Goal: Information Seeking & Learning: Learn about a topic

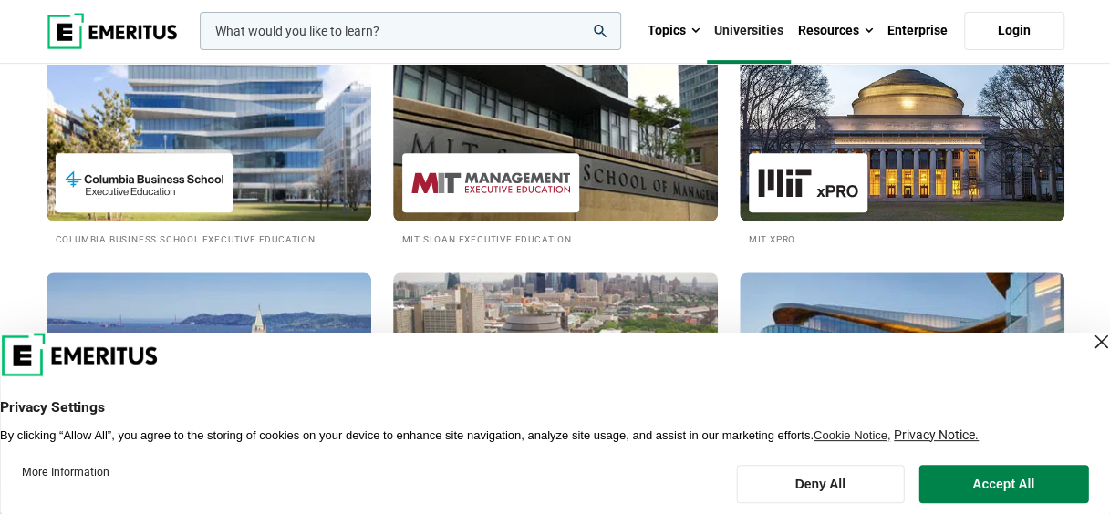
click at [1088, 334] on div "Close Layer" at bounding box center [1101, 342] width 26 height 26
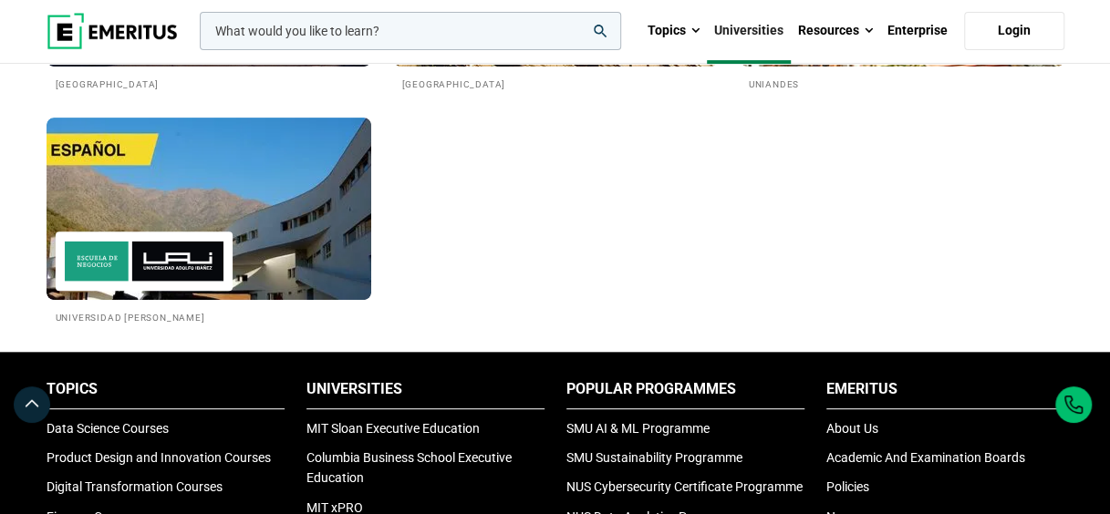
scroll to position [3586, 0]
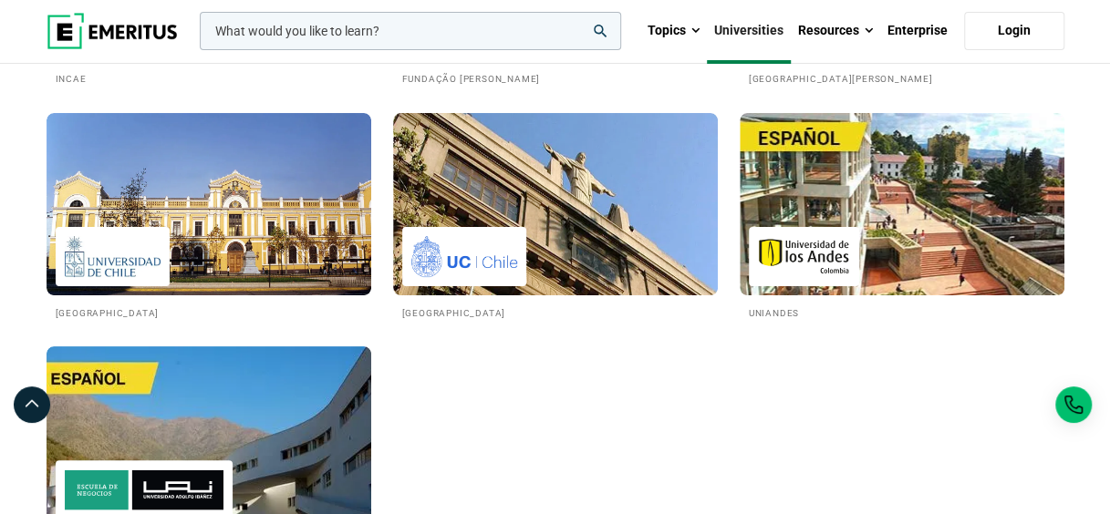
scroll to position [3357, 0]
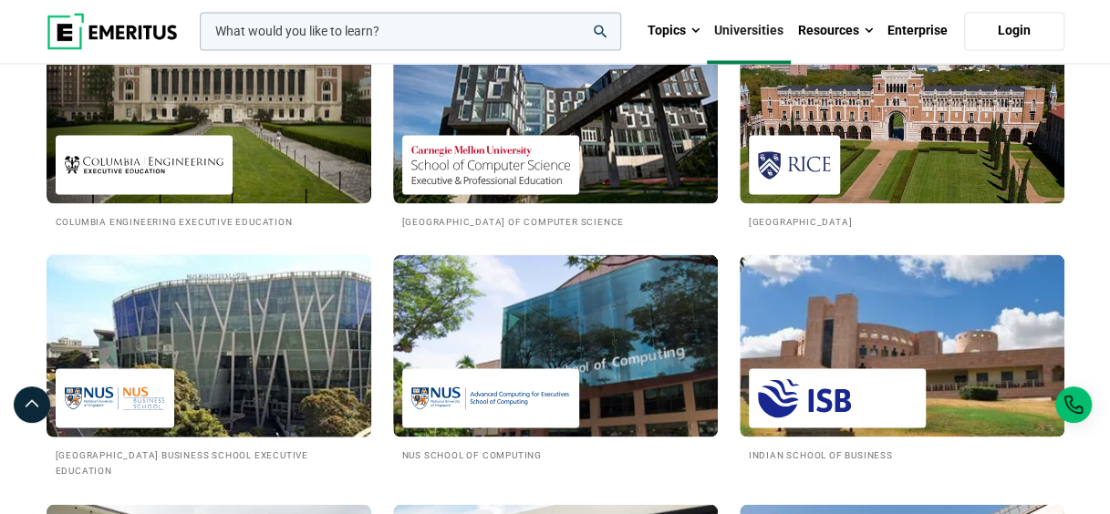
scroll to position [1642, 0]
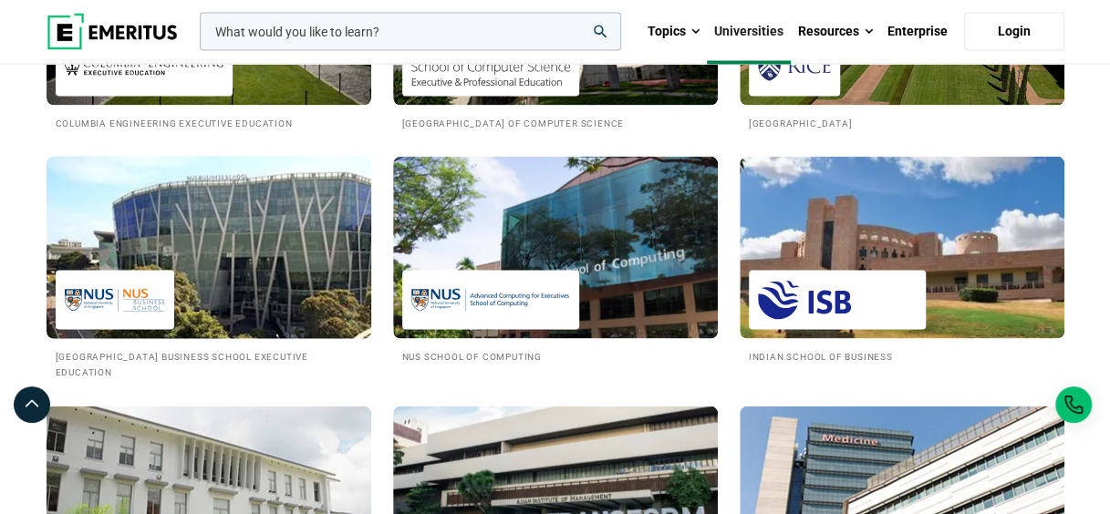
click at [210, 230] on img at bounding box center [209, 247] width 358 height 201
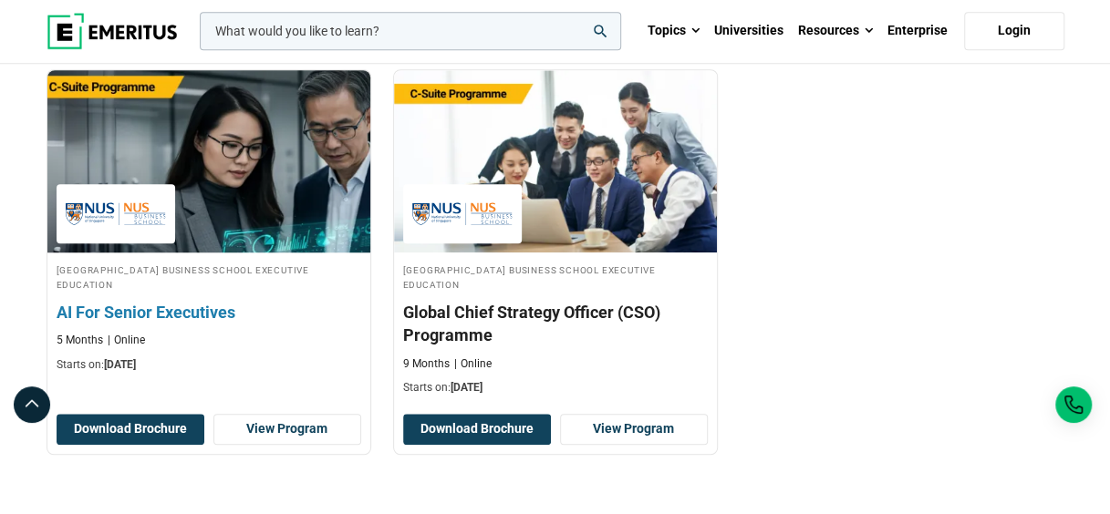
scroll to position [708, 0]
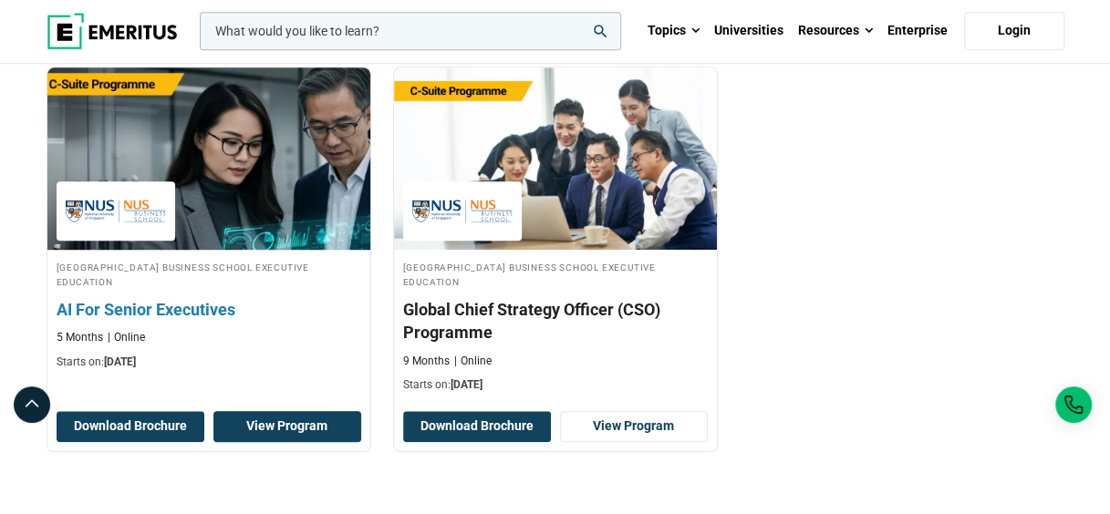
click at [265, 425] on link "View Program" at bounding box center [287, 426] width 148 height 31
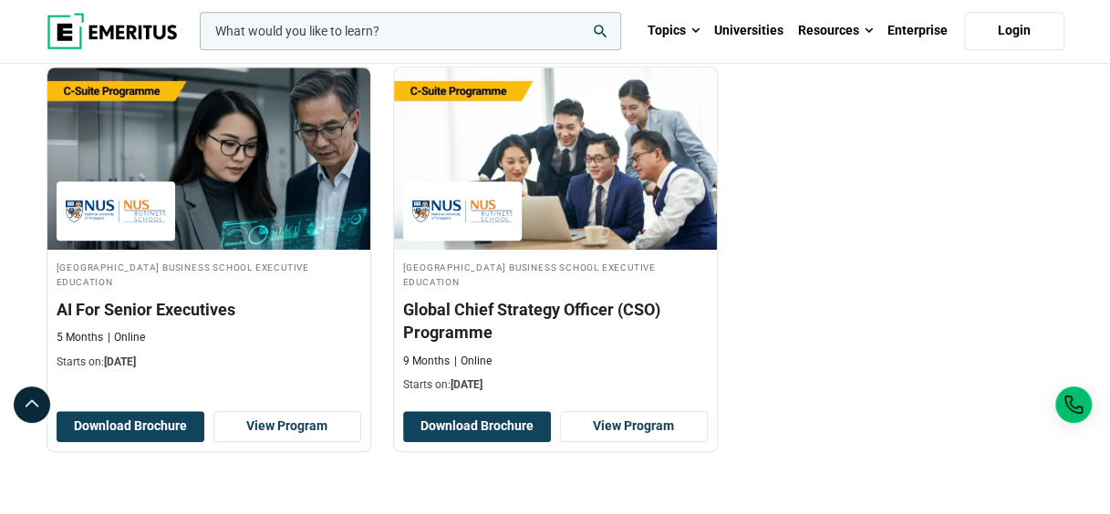
drag, startPoint x: 516, startPoint y: 337, endPoint x: 371, endPoint y: 305, distance: 148.7
click at [371, 305] on div "National University of Singapore Business School Executive Education AI For Sen…" at bounding box center [382, 273] width 693 height 413
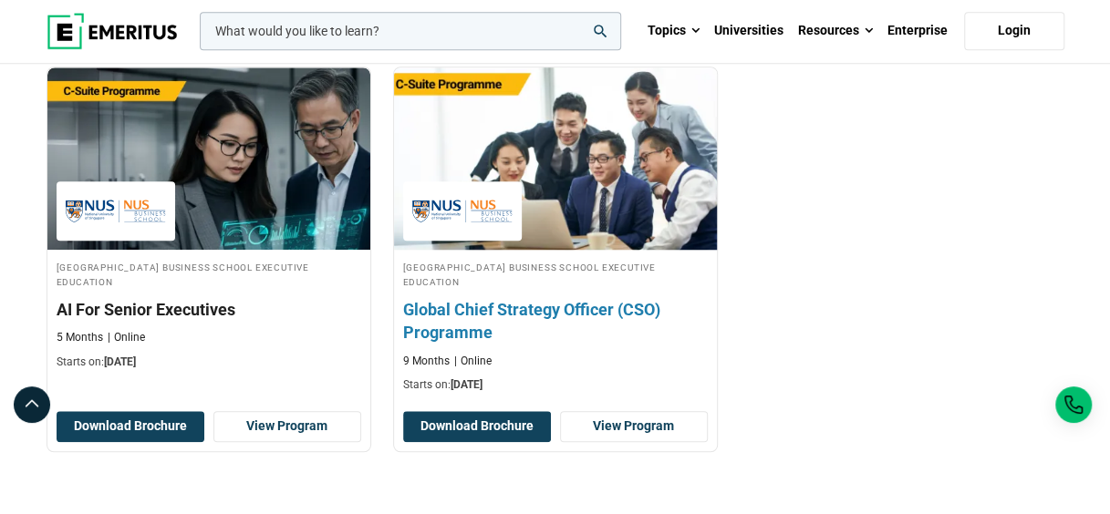
click at [423, 301] on h3 "Global Chief Strategy Officer (CSO) Programme" at bounding box center [555, 321] width 305 height 46
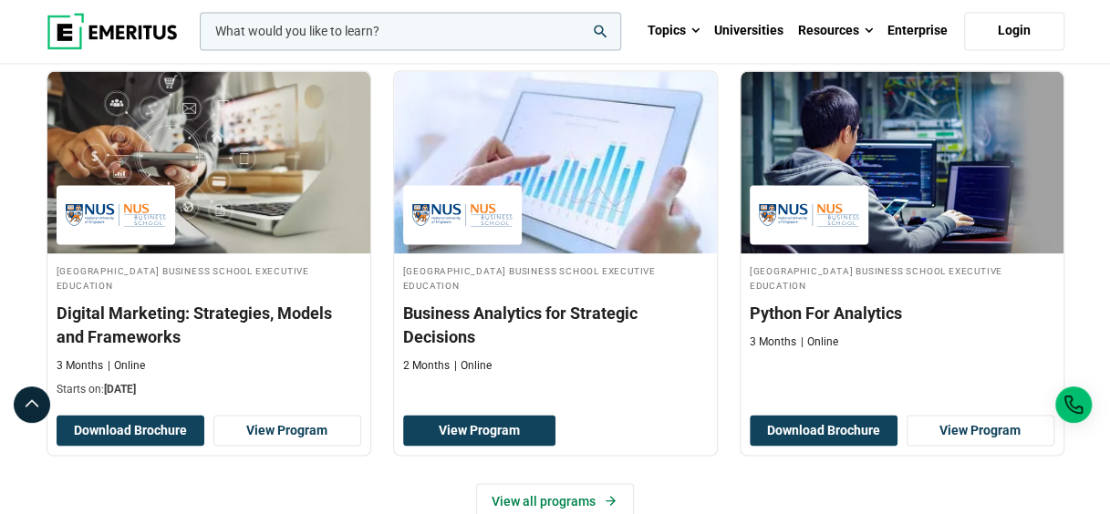
scroll to position [1409, 0]
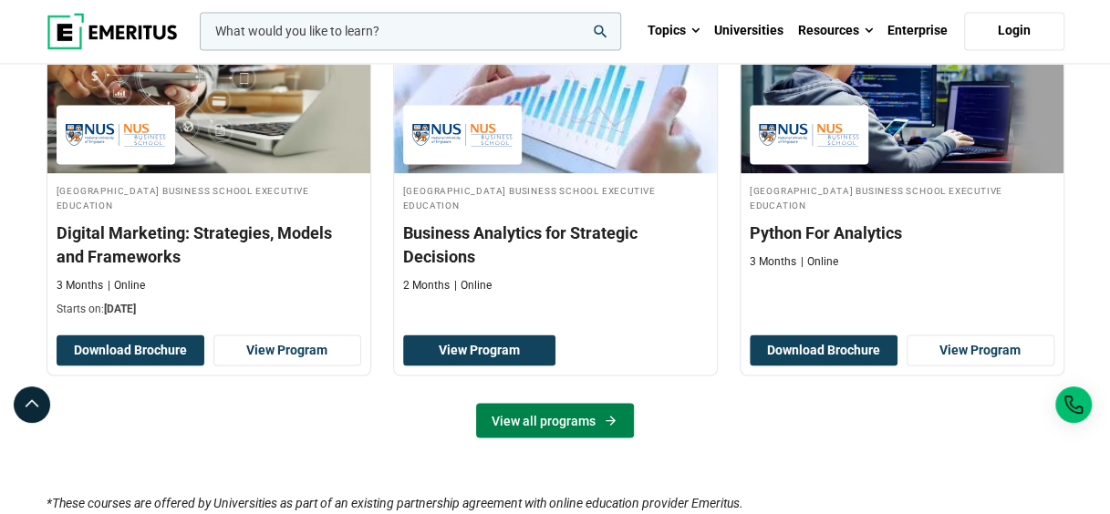
click at [527, 418] on link "View all programs" at bounding box center [555, 420] width 158 height 35
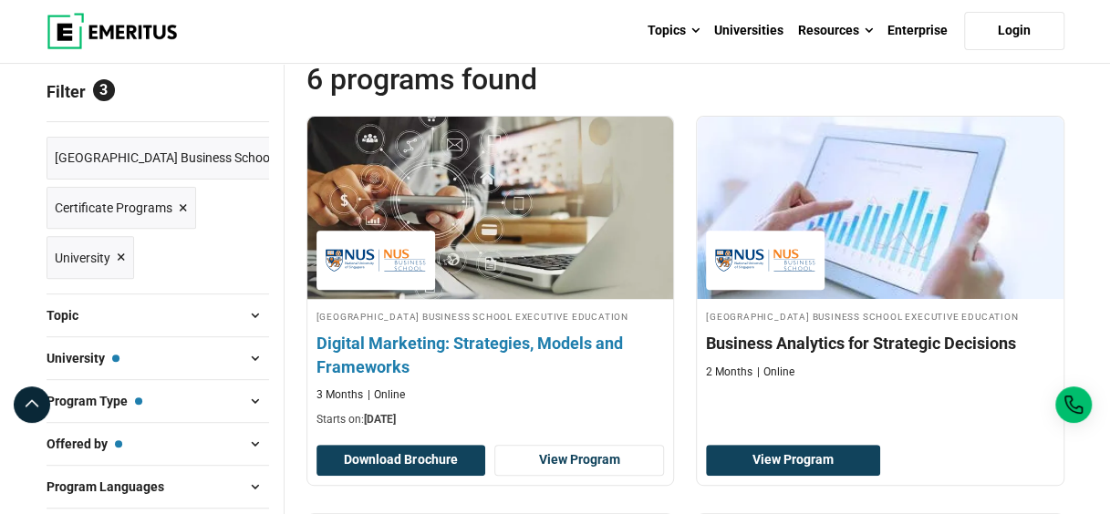
scroll to position [265, 0]
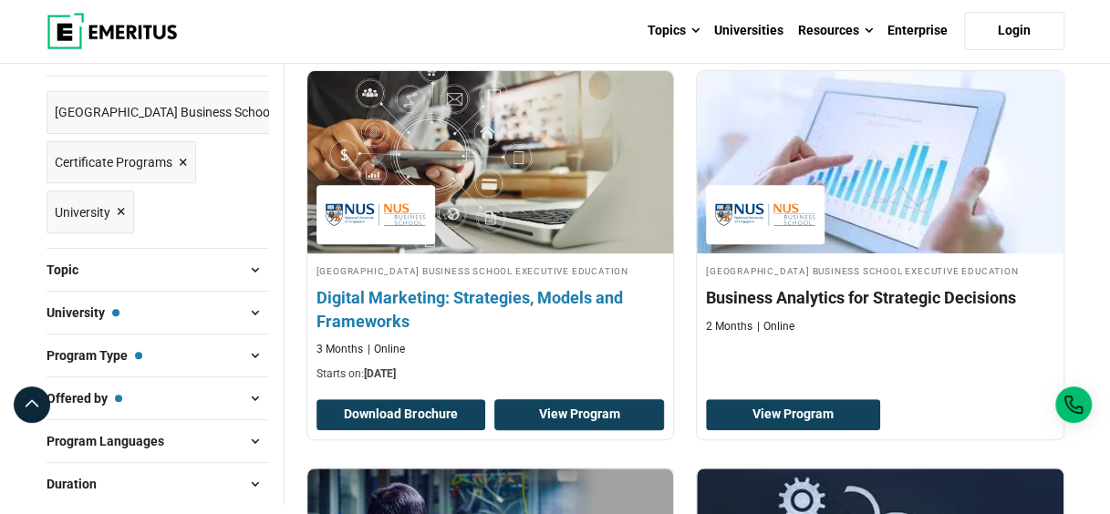
click at [529, 423] on link "View Program" at bounding box center [579, 415] width 170 height 31
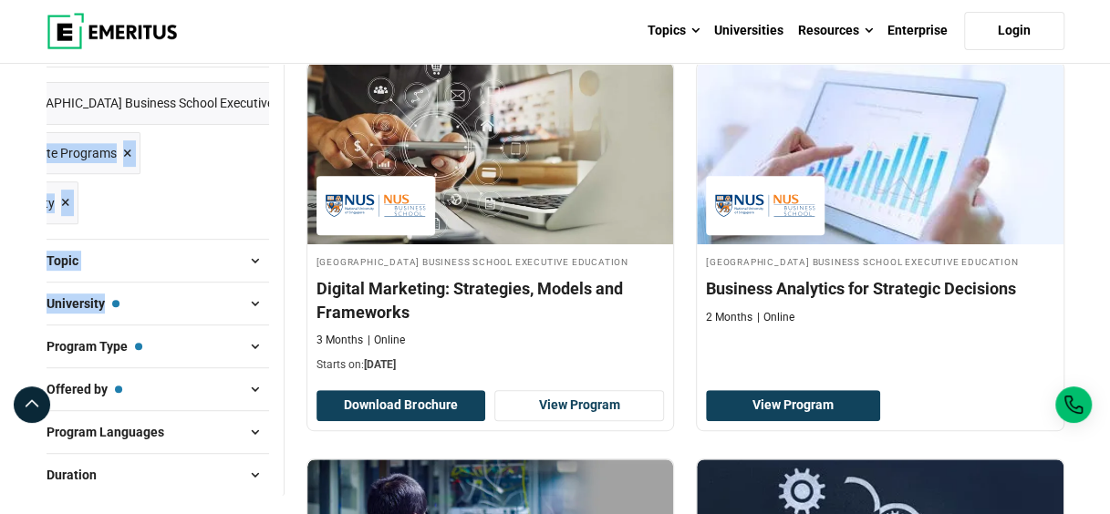
scroll to position [0, 57]
drag, startPoint x: 74, startPoint y: 0, endPoint x: 255, endPoint y: 303, distance: 353.1
click at [255, 303] on div "Filter 3 Reset all × National University of Singapore Business School Executive…" at bounding box center [166, 251] width 238 height 491
click at [239, 184] on ul "Reset all × National University of Singapore Business School Executive Educatio…" at bounding box center [158, 147] width 223 height 161
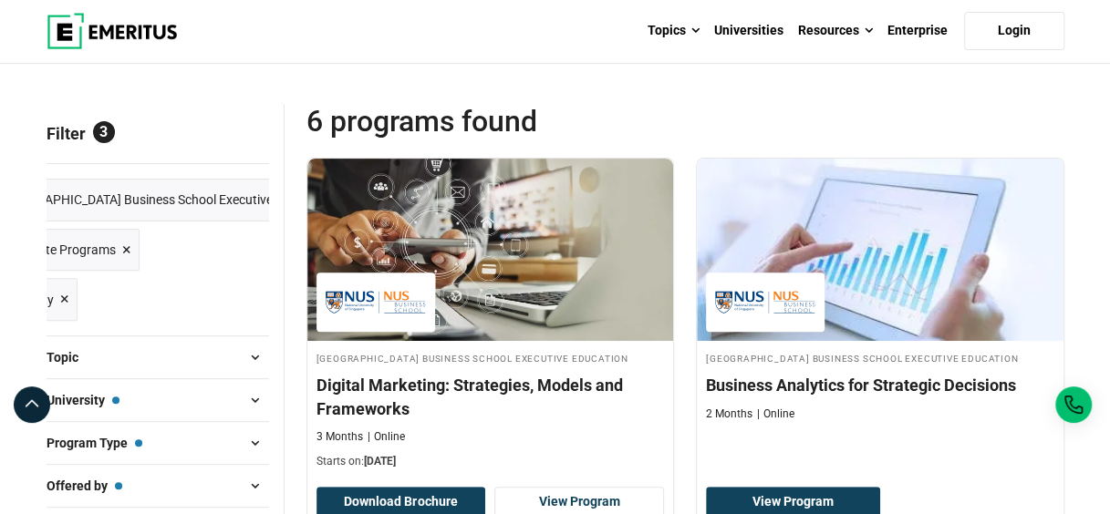
scroll to position [178, 0]
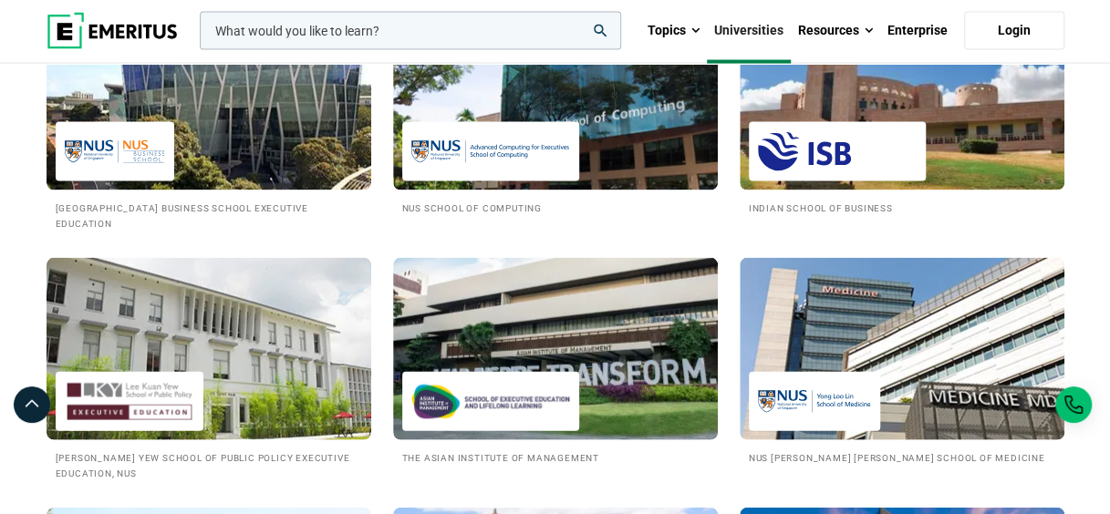
scroll to position [1638, 0]
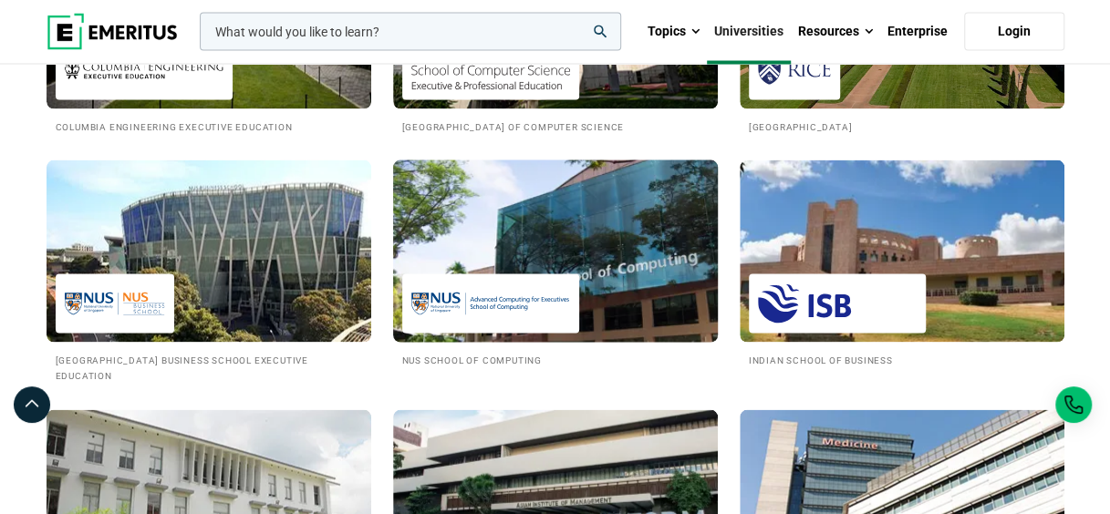
click at [602, 202] on img at bounding box center [556, 251] width 358 height 201
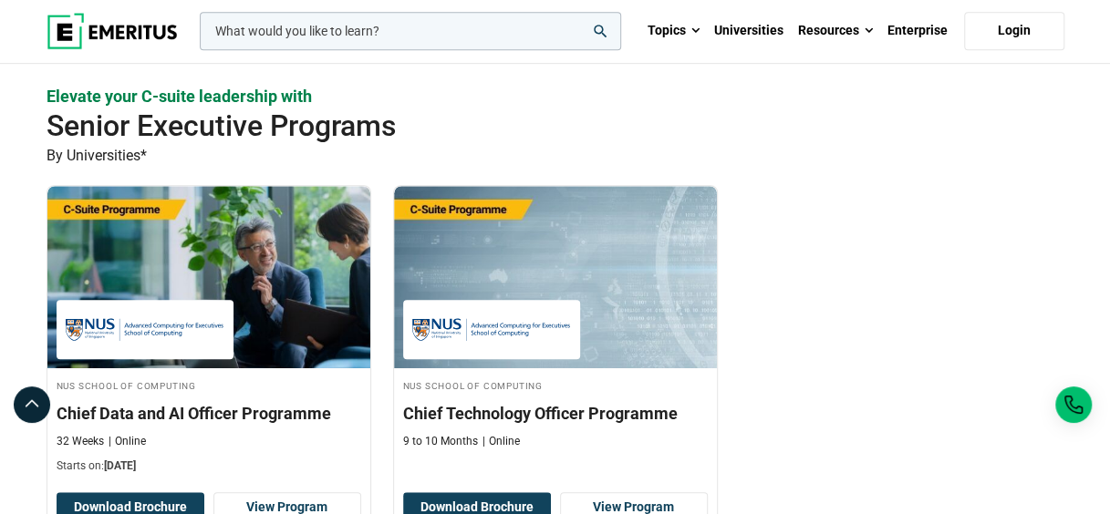
scroll to position [612, 0]
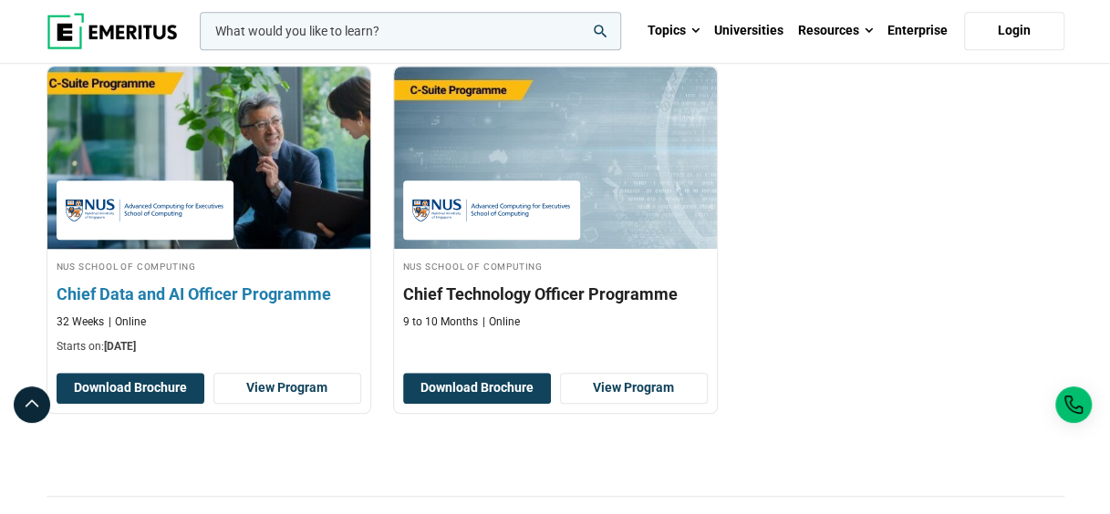
drag, startPoint x: 341, startPoint y: 296, endPoint x: 114, endPoint y: 298, distance: 227.1
click at [114, 298] on h3 "Chief Data and AI Officer Programme" at bounding box center [209, 294] width 305 height 23
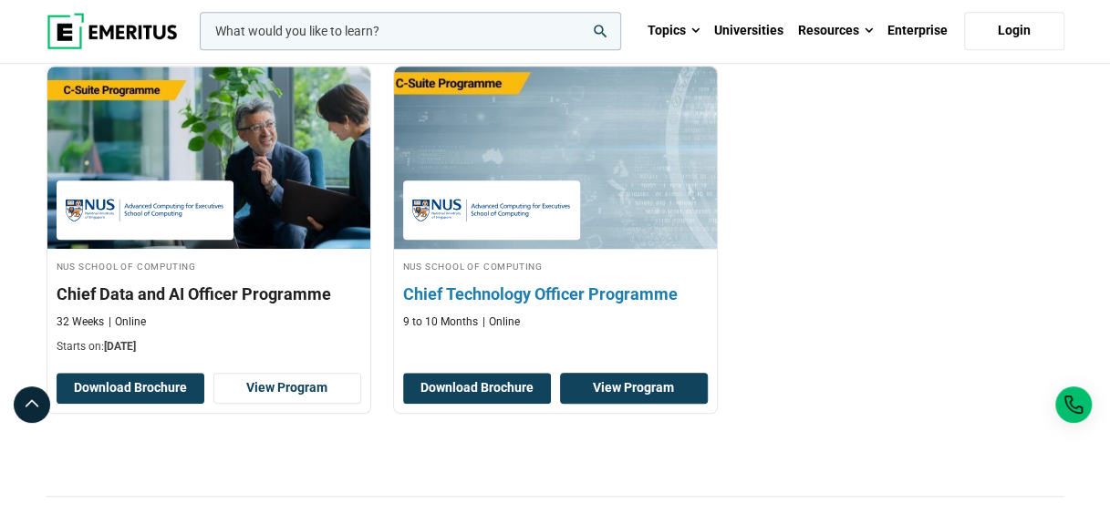
click at [614, 385] on link "View Program" at bounding box center [634, 388] width 148 height 31
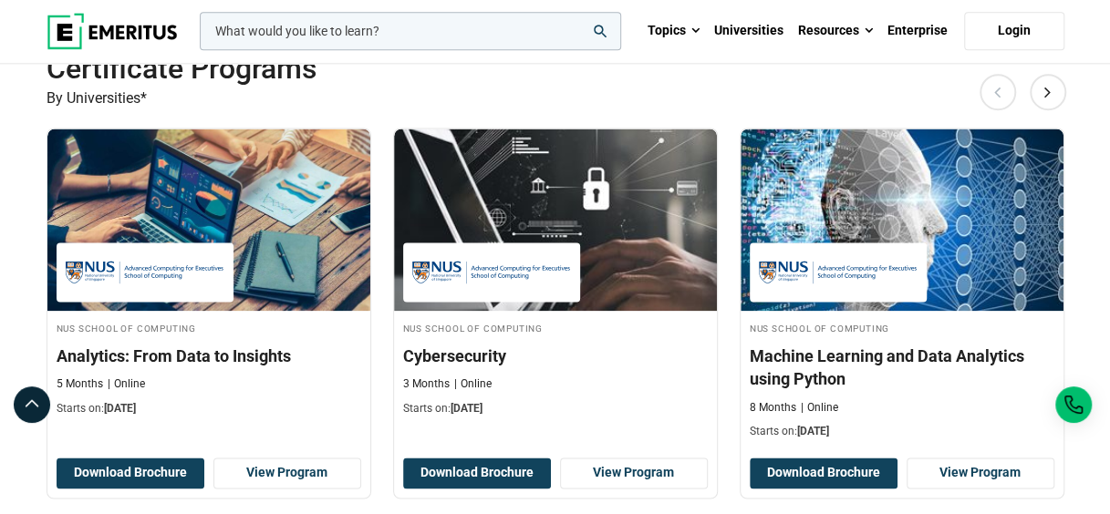
scroll to position [1220, 0]
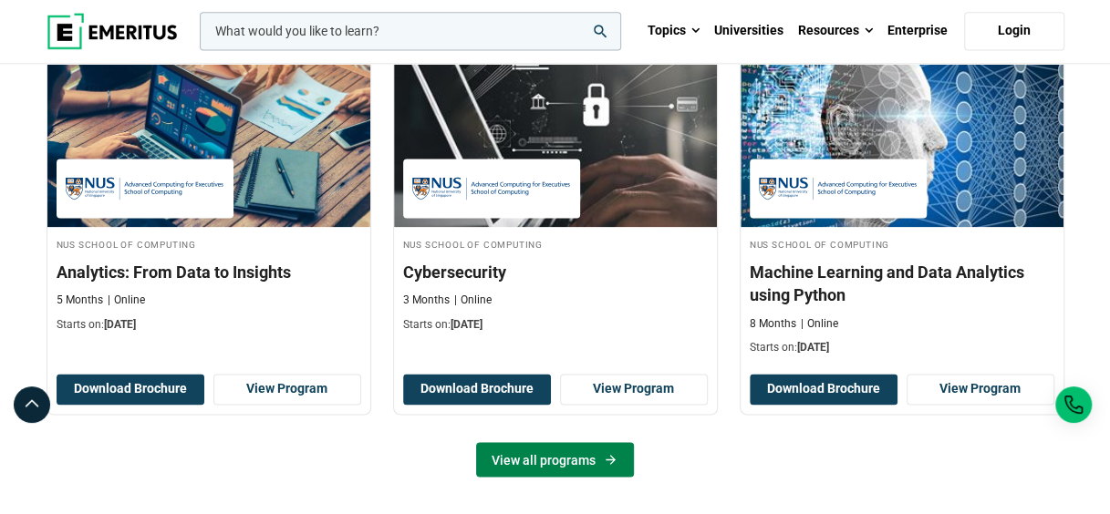
click at [529, 462] on link "View all programs" at bounding box center [555, 459] width 158 height 35
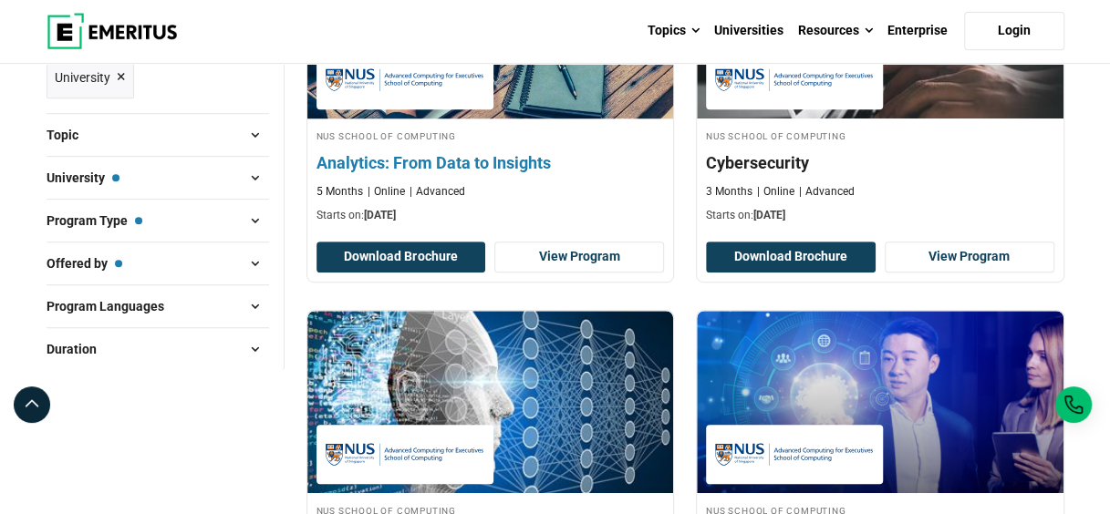
scroll to position [687, 0]
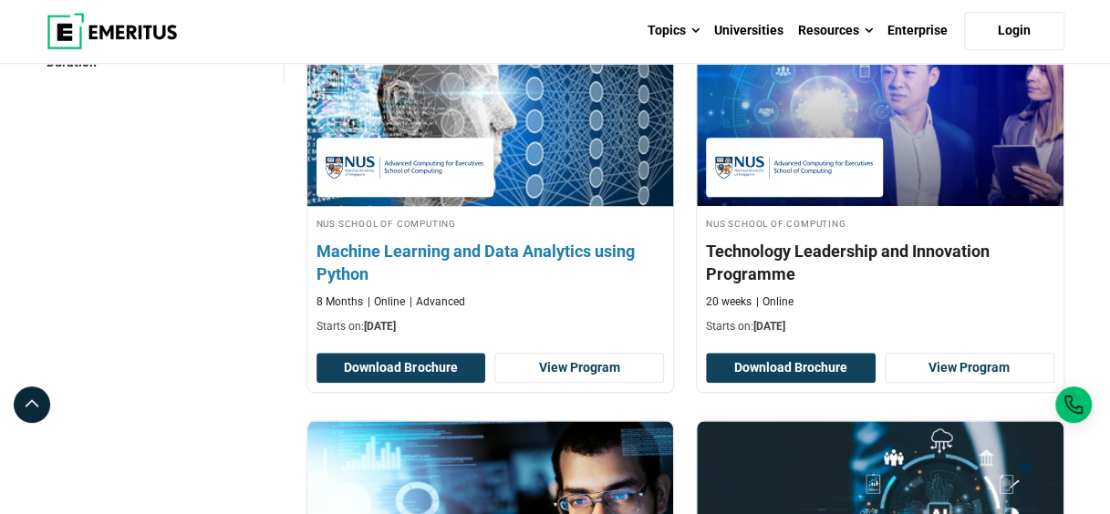
click at [488, 268] on h4 "Machine Learning and Data Analytics using Python" at bounding box center [491, 263] width 348 height 46
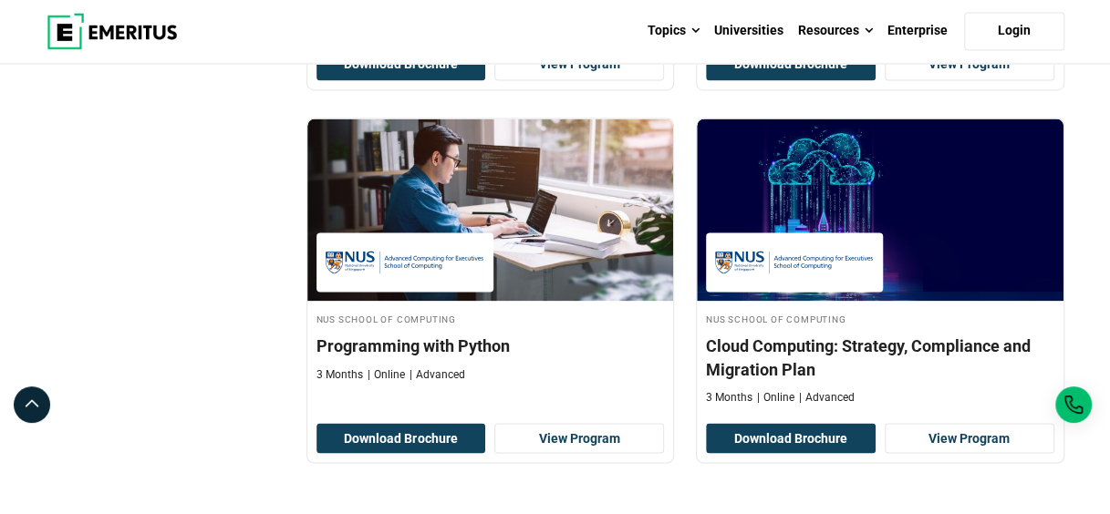
scroll to position [1389, 0]
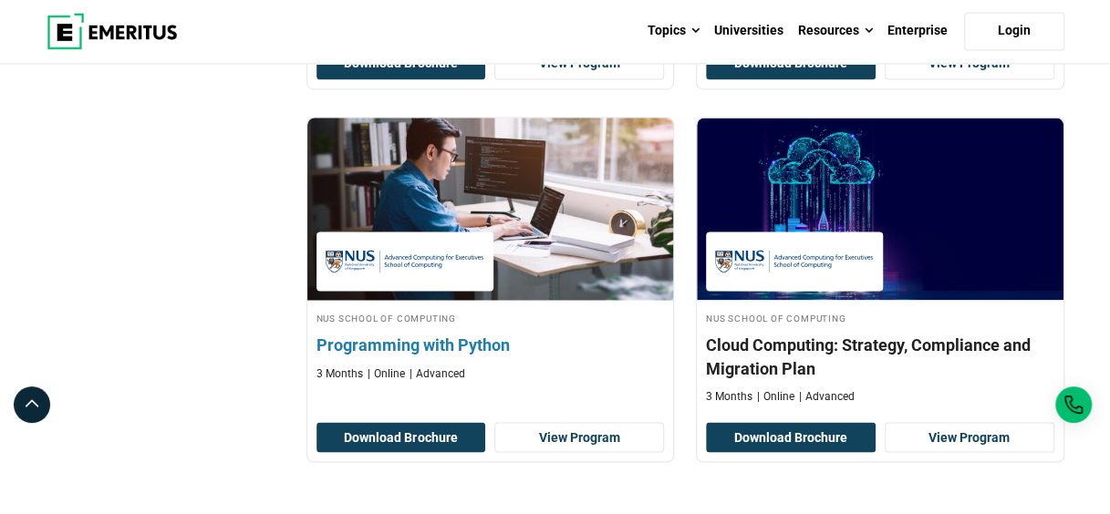
click at [514, 270] on img at bounding box center [489, 209] width 403 height 201
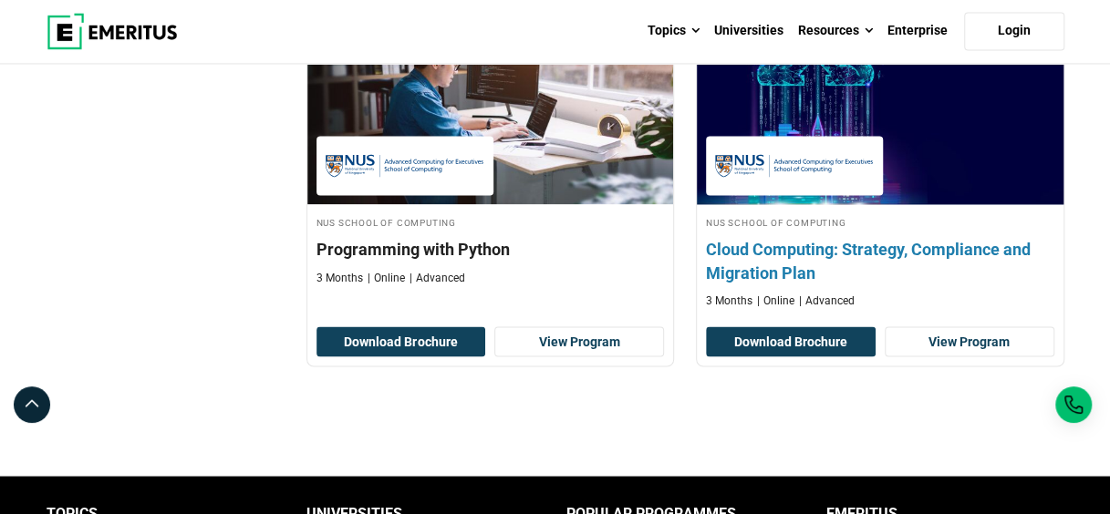
scroll to position [1484, 0]
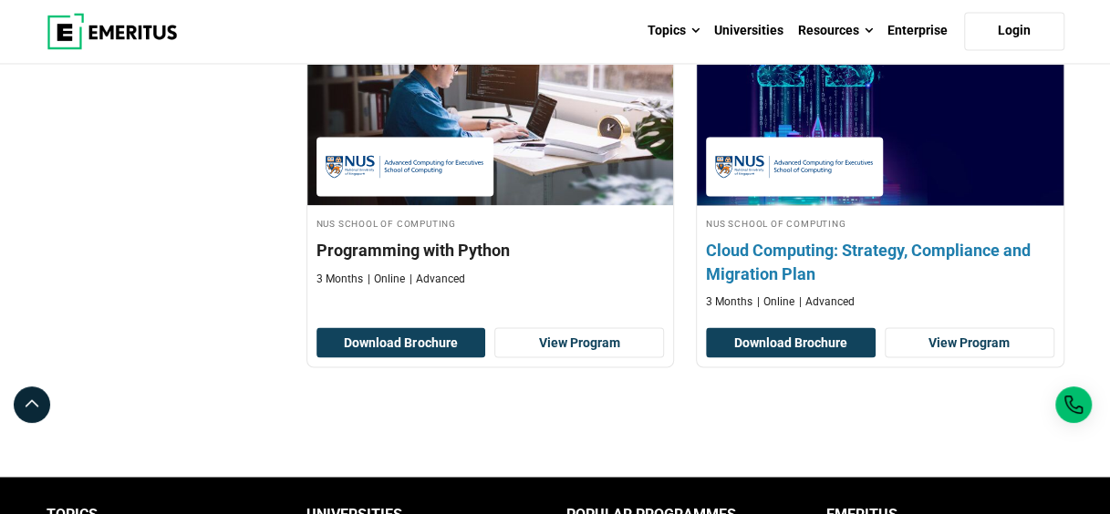
click at [881, 128] on img at bounding box center [880, 114] width 403 height 201
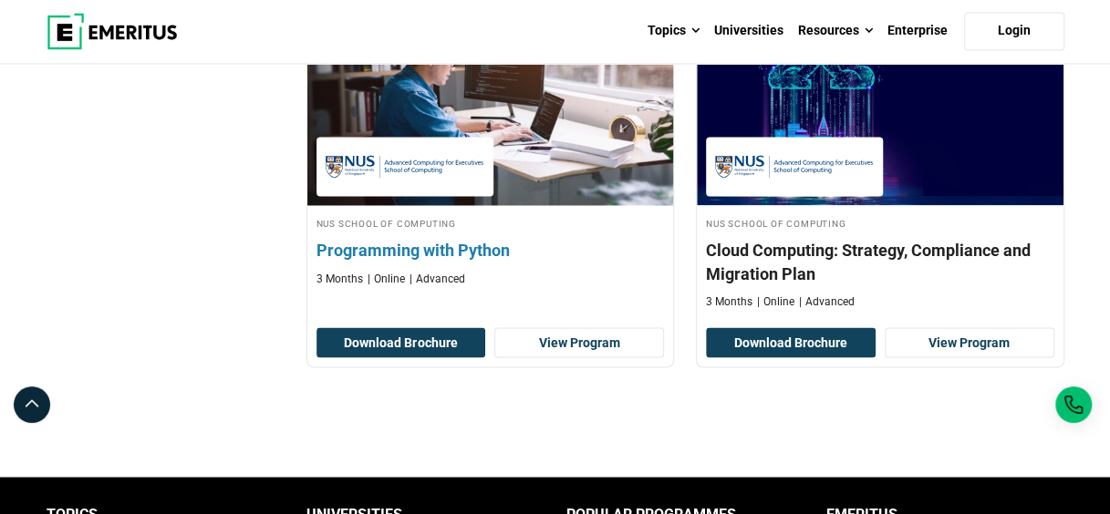
click at [535, 254] on h4 "Programming with Python" at bounding box center [491, 249] width 348 height 23
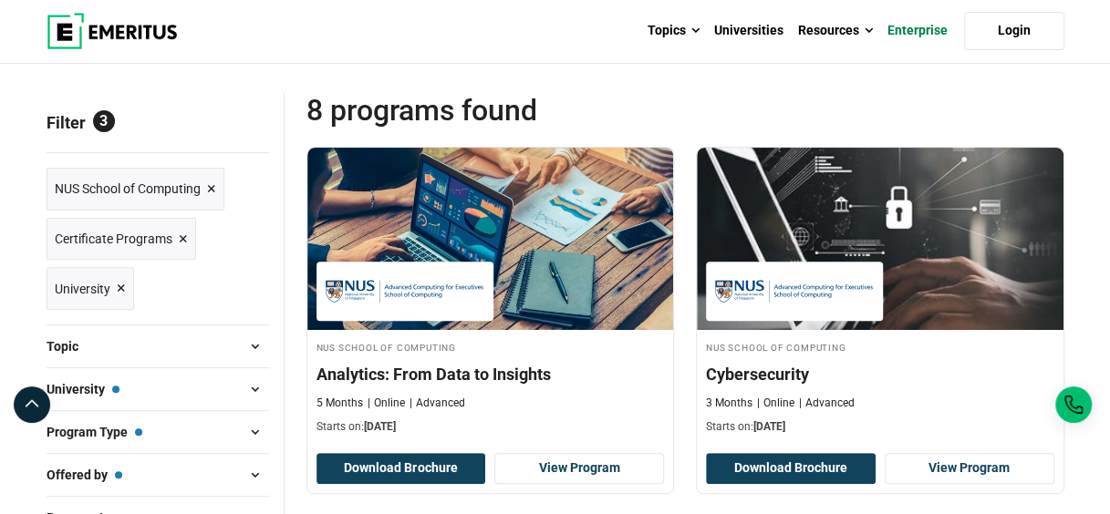
scroll to position [187, 0]
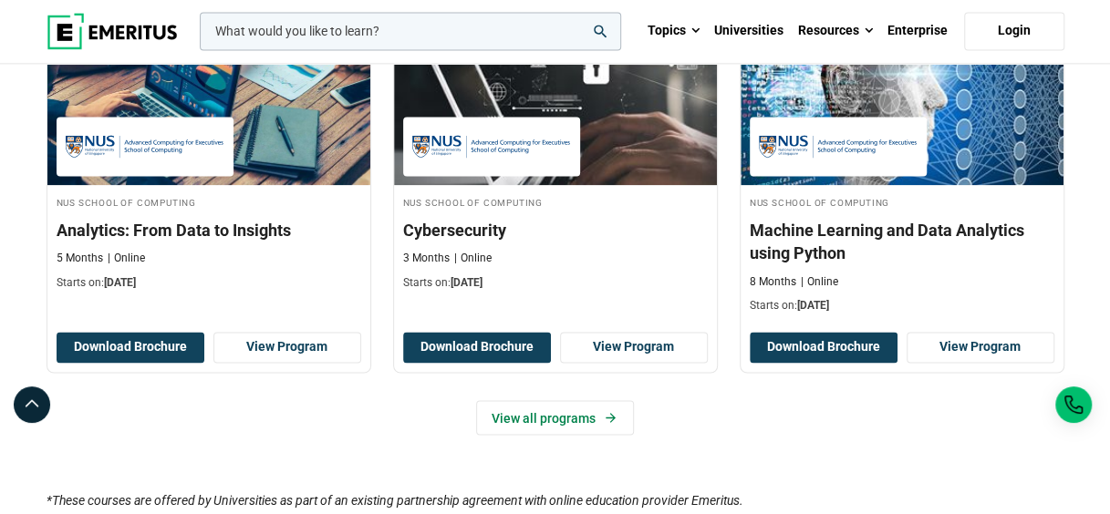
scroll to position [1262, 0]
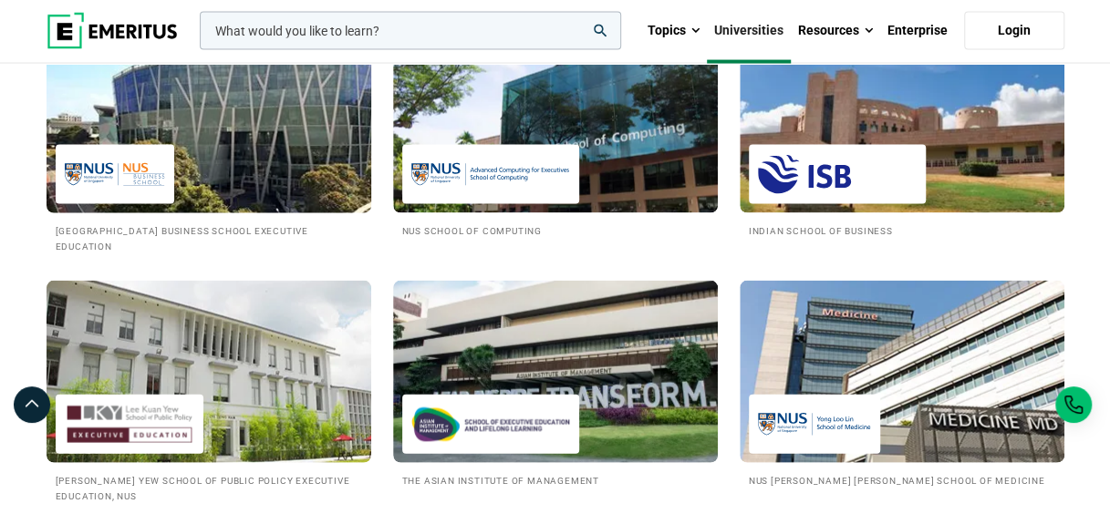
scroll to position [1945, 0]
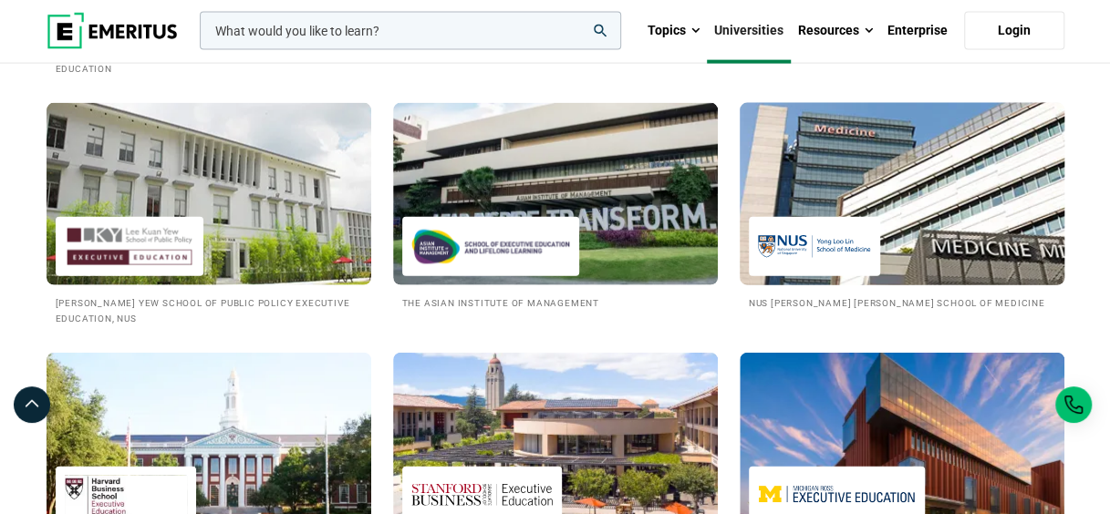
click at [919, 284] on img at bounding box center [902, 194] width 358 height 201
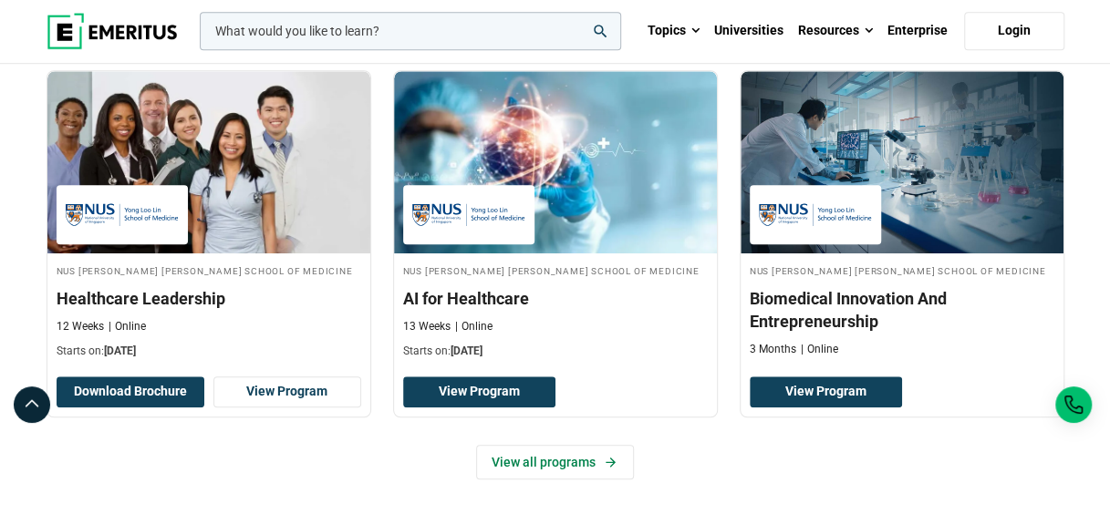
scroll to position [633, 0]
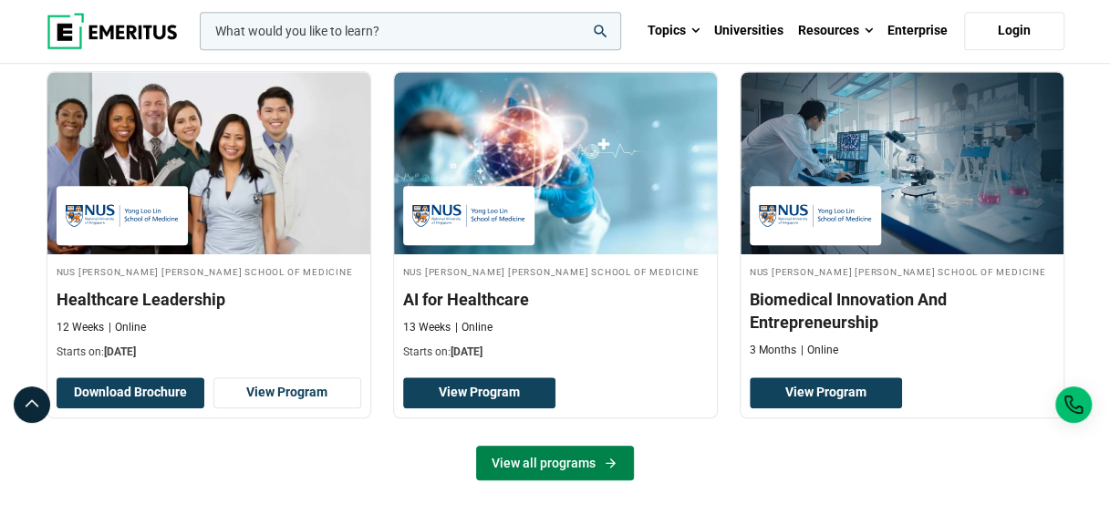
click at [597, 446] on link "View all programs" at bounding box center [555, 463] width 158 height 35
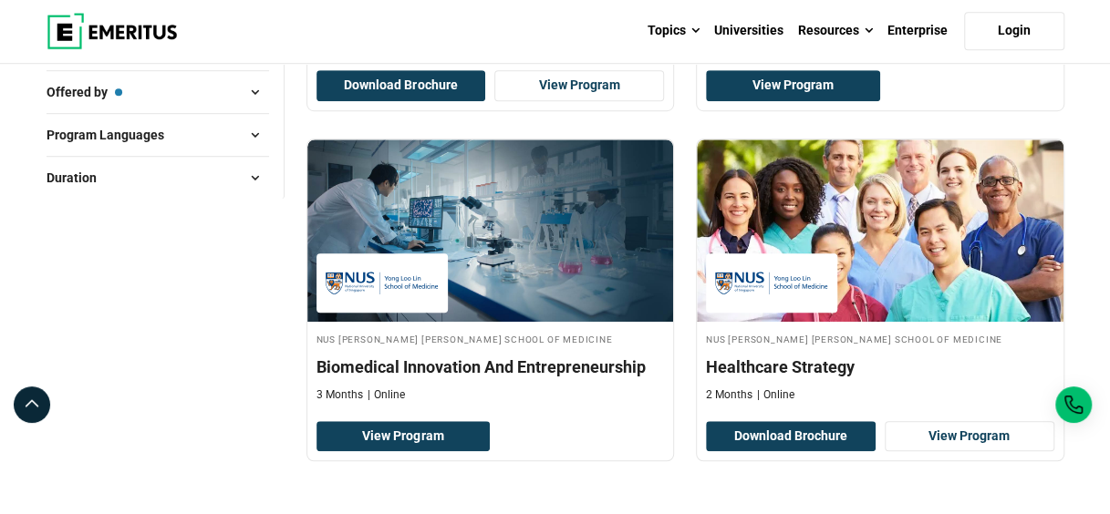
scroll to position [570, 0]
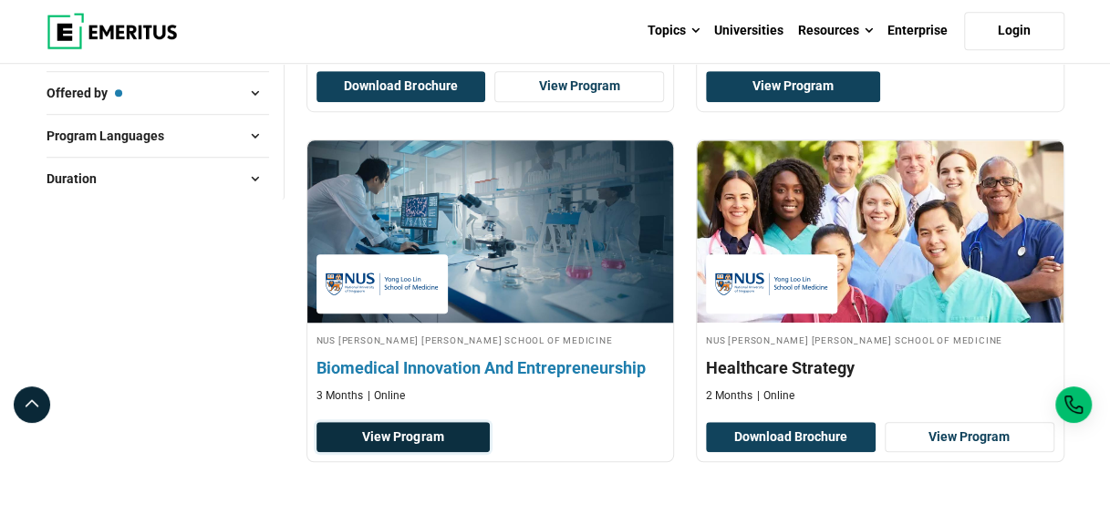
click at [443, 429] on link "View Program" at bounding box center [404, 437] width 174 height 31
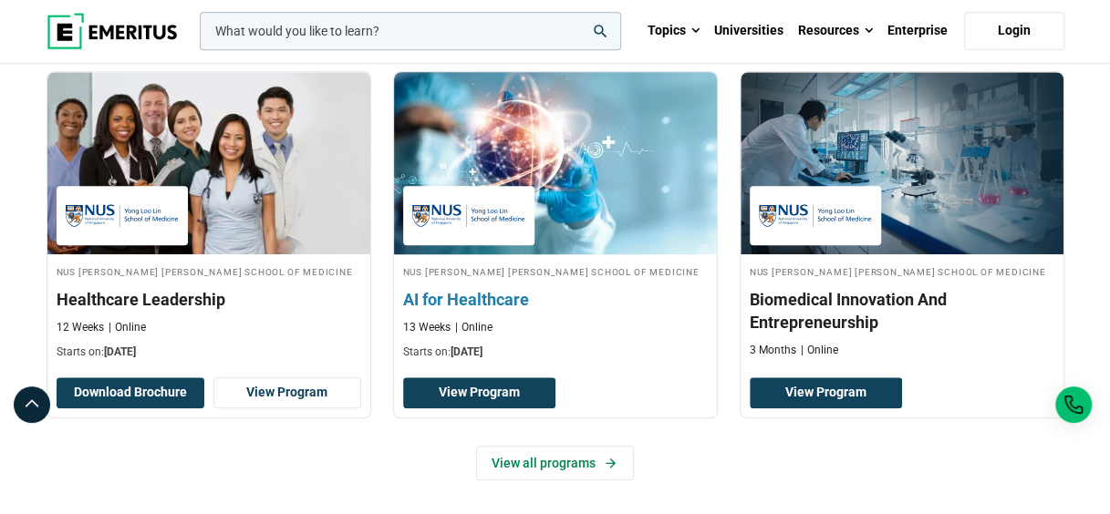
scroll to position [679, 0]
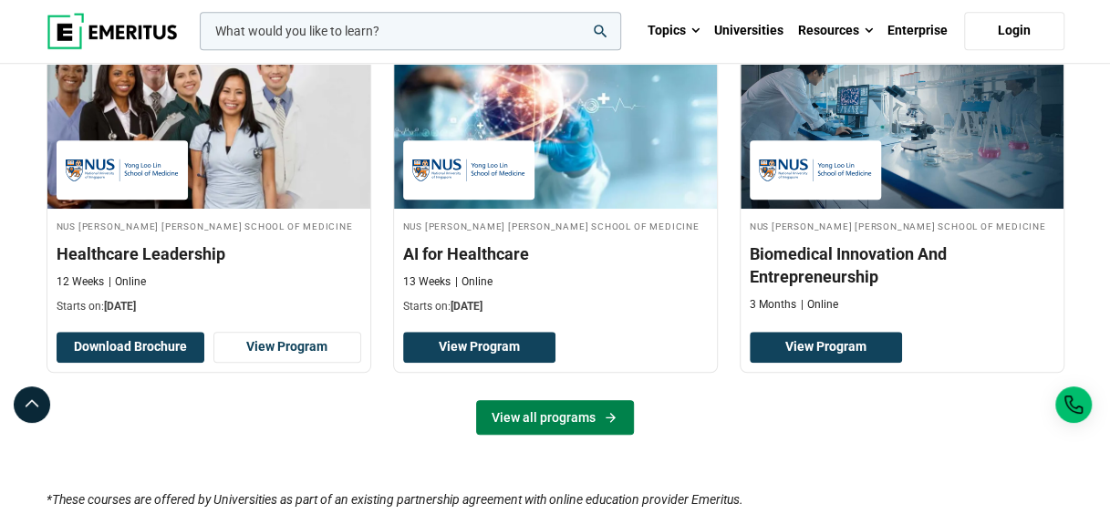
click at [559, 400] on link "View all programs" at bounding box center [555, 417] width 158 height 35
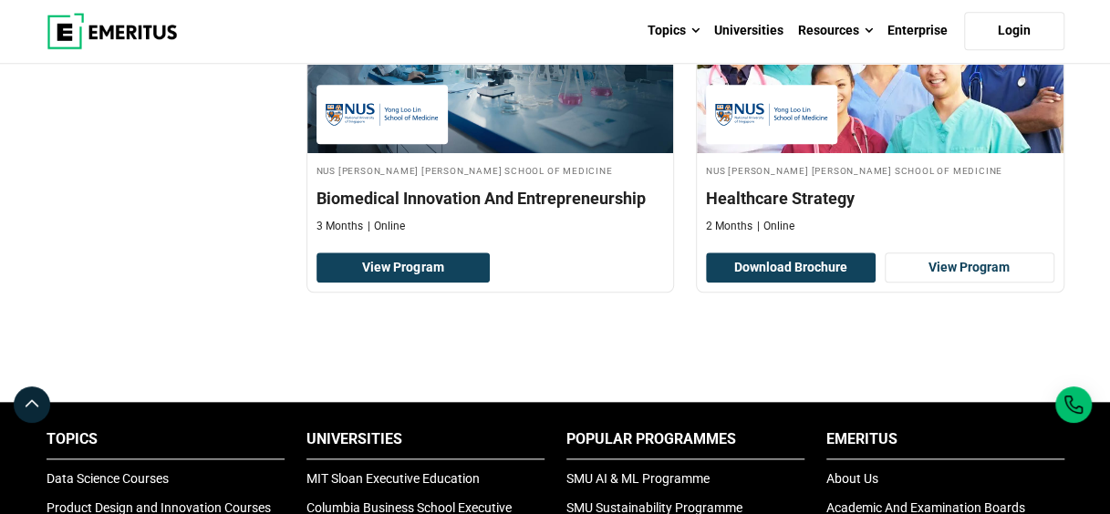
scroll to position [741, 0]
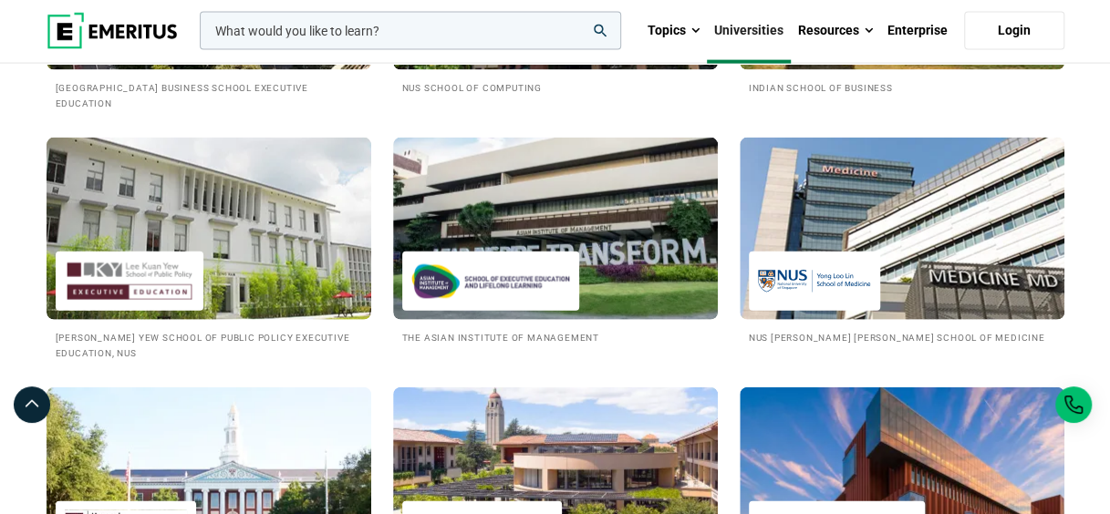
scroll to position [1879, 0]
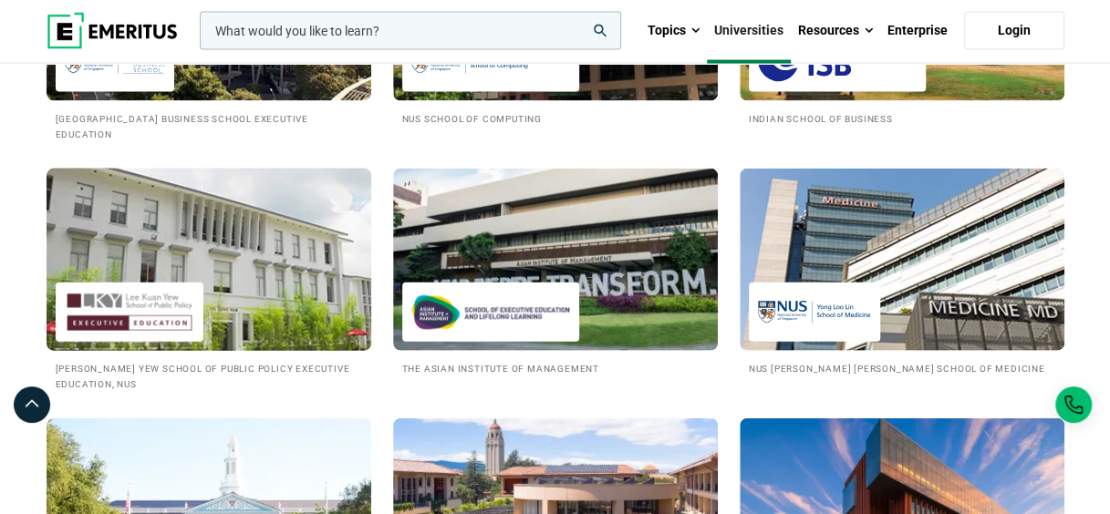
click at [283, 258] on img at bounding box center [209, 260] width 358 height 201
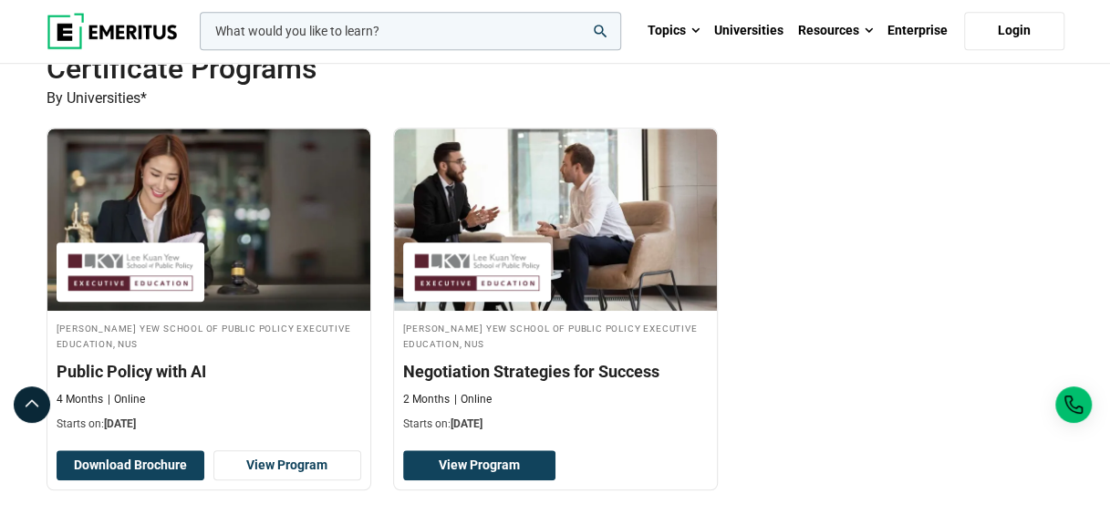
scroll to position [698, 0]
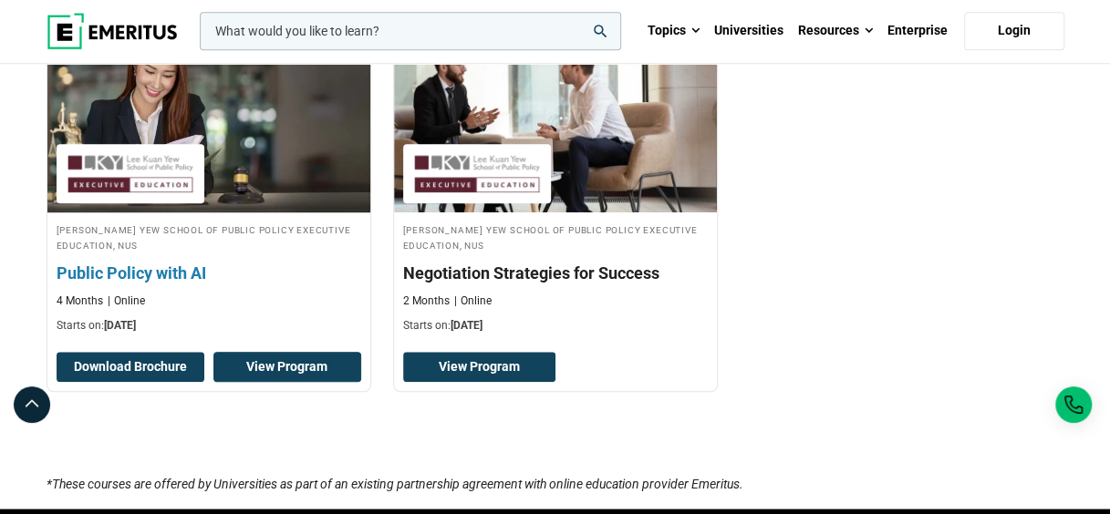
click at [294, 354] on link "View Program" at bounding box center [287, 367] width 148 height 31
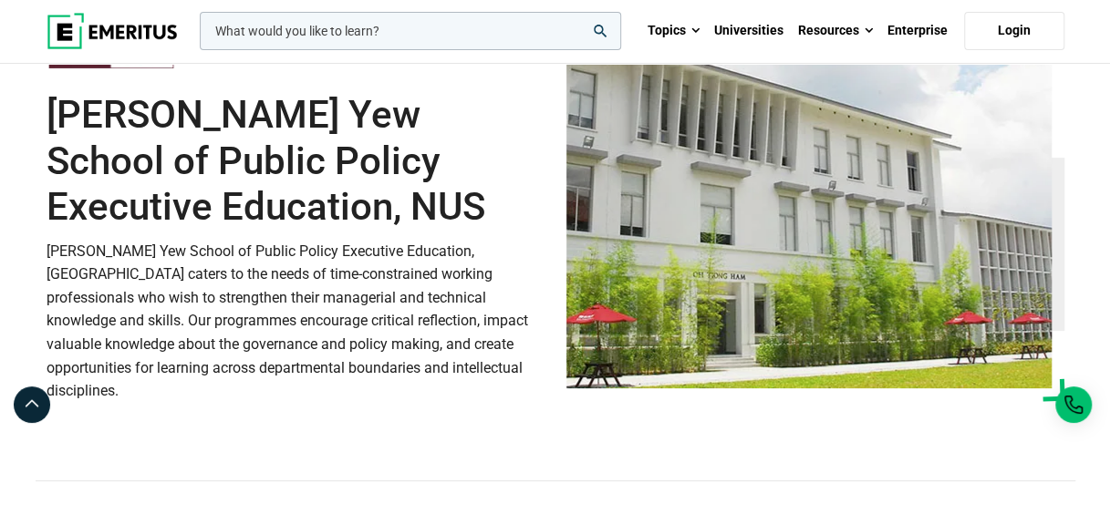
scroll to position [78, 0]
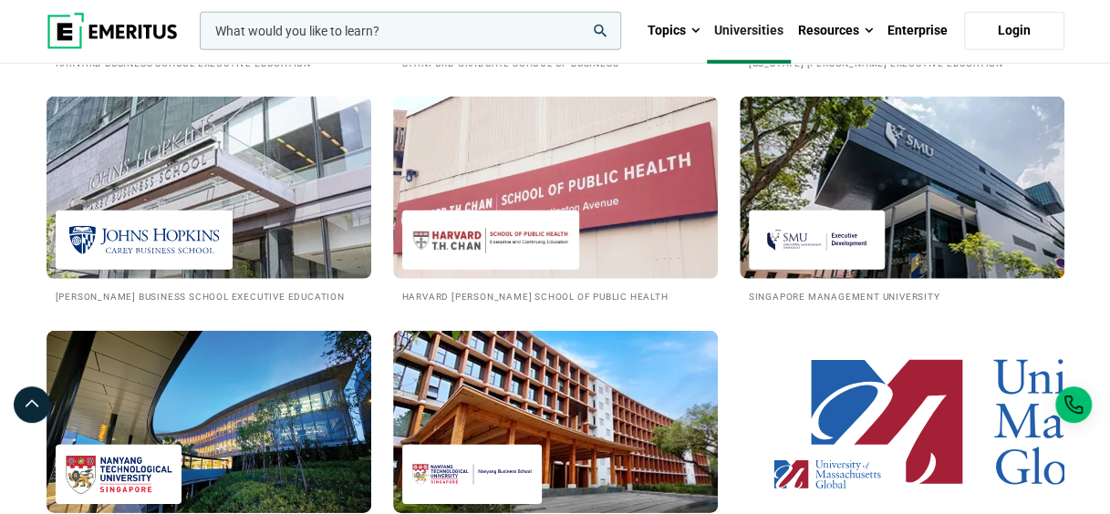
scroll to position [2430, 0]
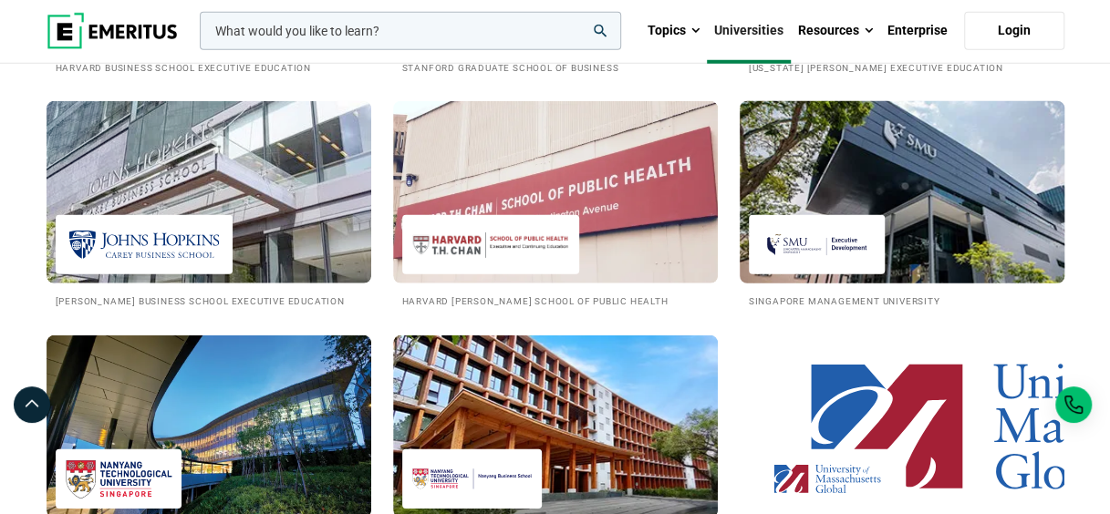
click at [932, 197] on img at bounding box center [902, 192] width 358 height 201
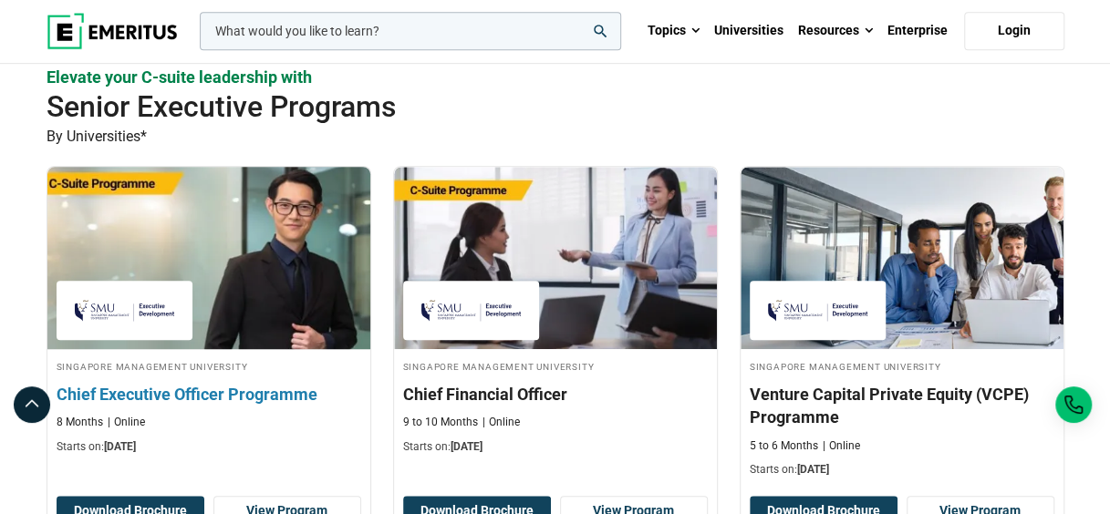
scroll to position [570, 0]
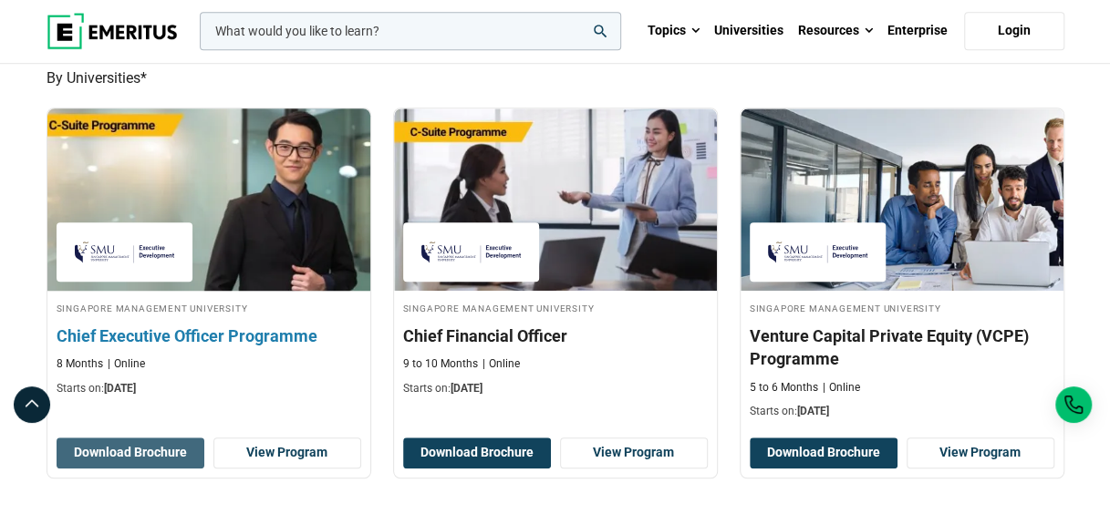
drag, startPoint x: 151, startPoint y: 445, endPoint x: 215, endPoint y: 325, distance: 136.3
click at [212, 325] on div "Singapore Management University Chief Executive Officer Programme 8 Months Onli…" at bounding box center [209, 293] width 325 height 370
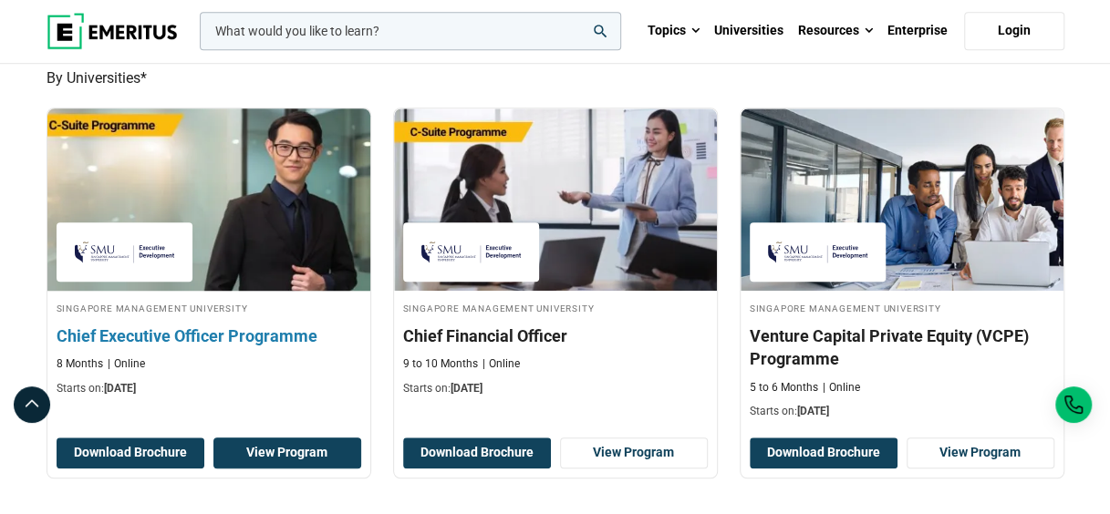
click at [273, 449] on link "View Program" at bounding box center [287, 453] width 148 height 31
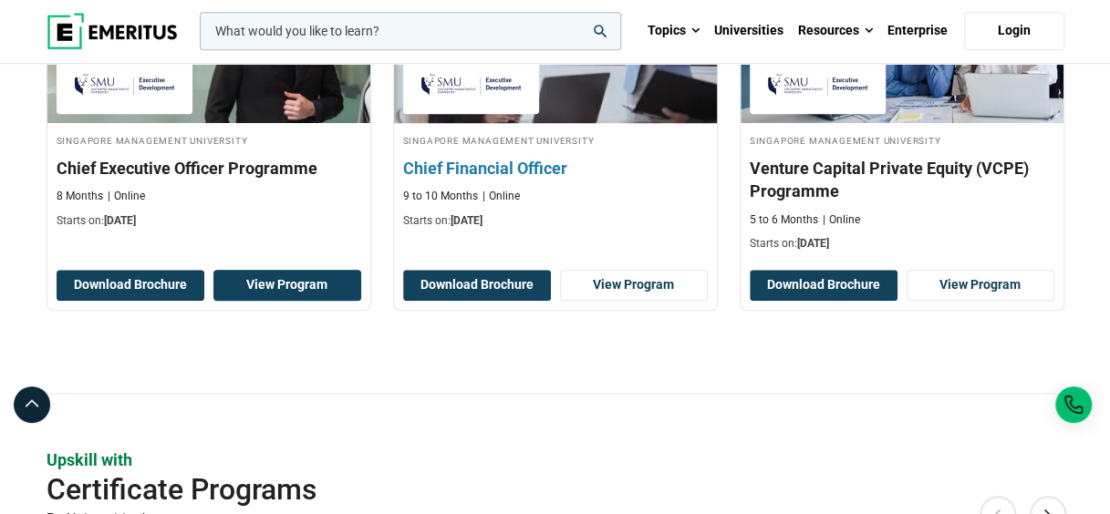
scroll to position [740, 0]
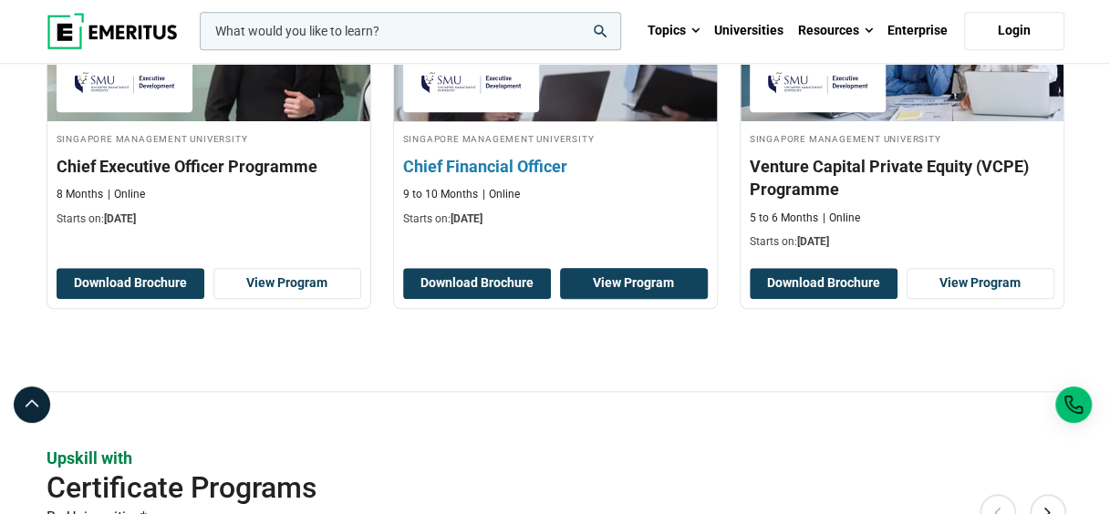
click at [659, 283] on link "View Program" at bounding box center [634, 283] width 148 height 31
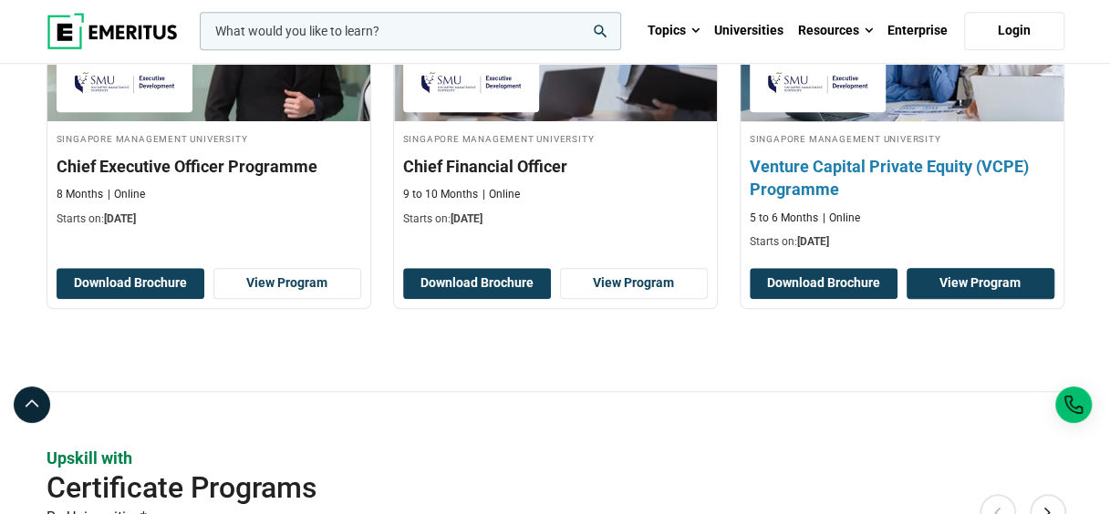
click at [956, 278] on link "View Program" at bounding box center [981, 283] width 148 height 31
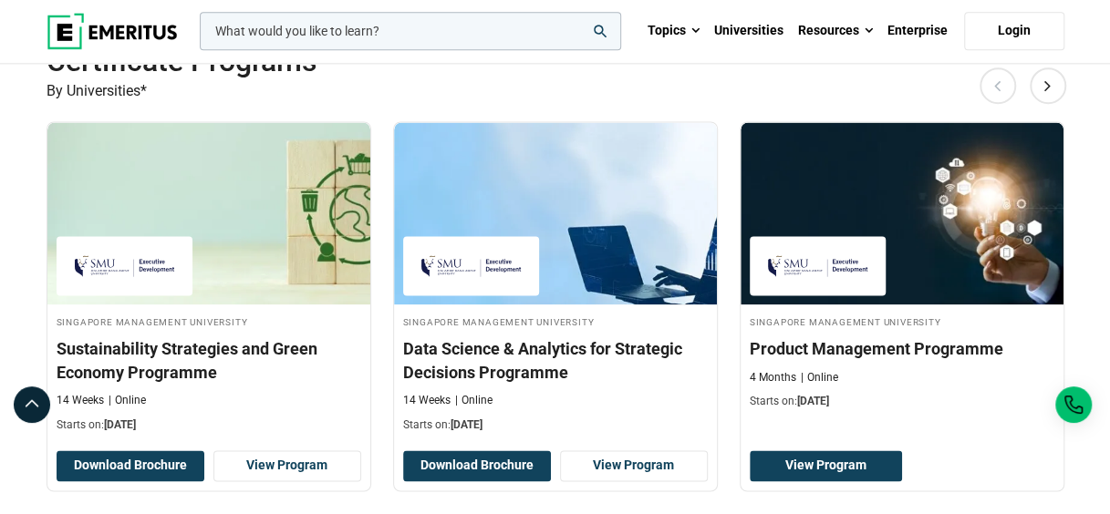
scroll to position [1283, 0]
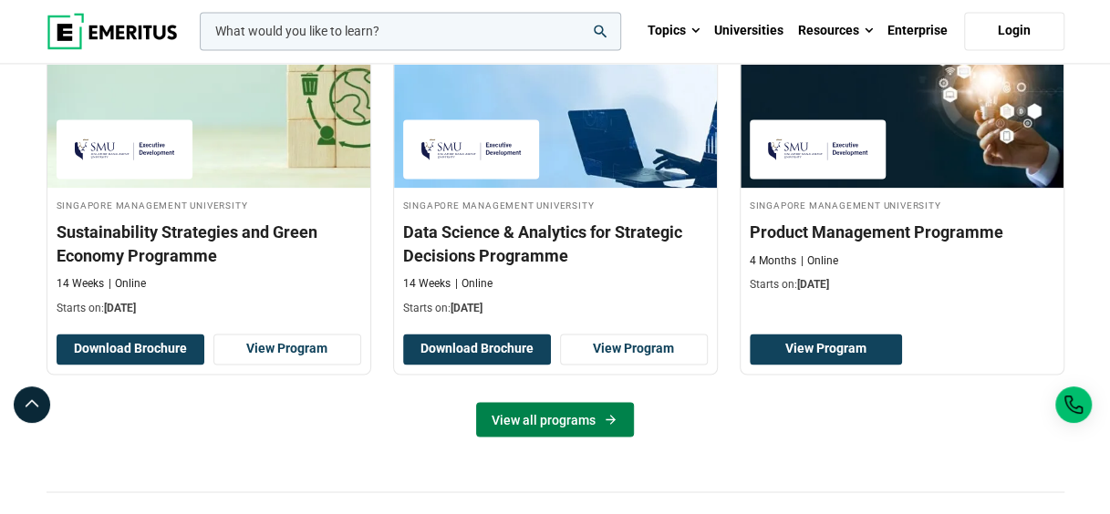
click at [600, 412] on link "View all programs" at bounding box center [555, 419] width 158 height 35
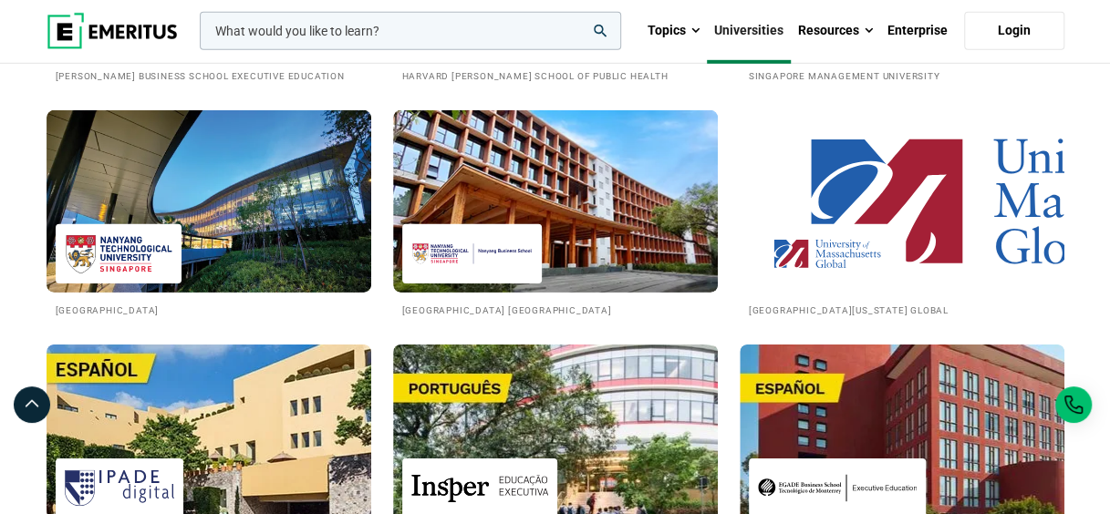
scroll to position [2654, 0]
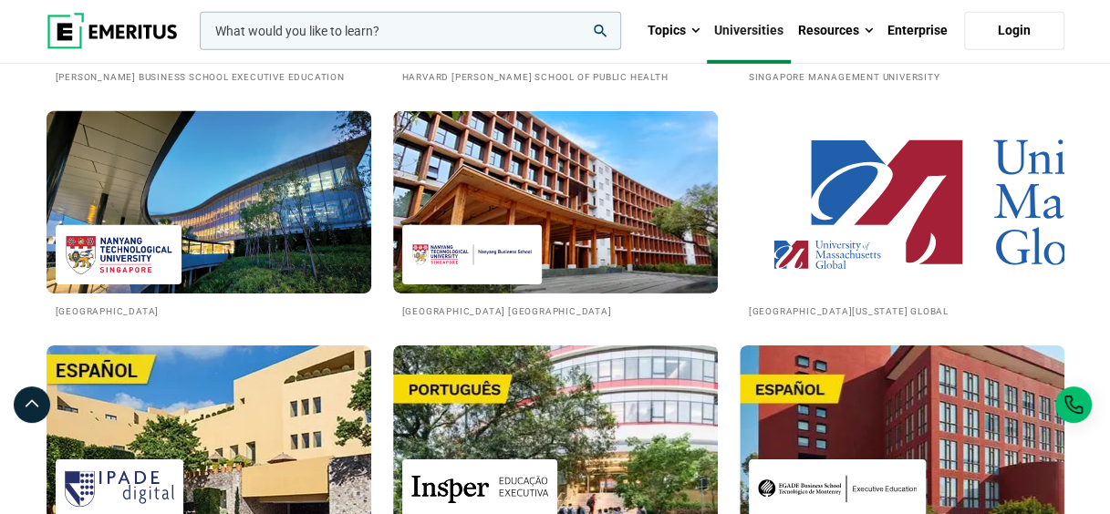
click at [341, 252] on img at bounding box center [209, 202] width 358 height 201
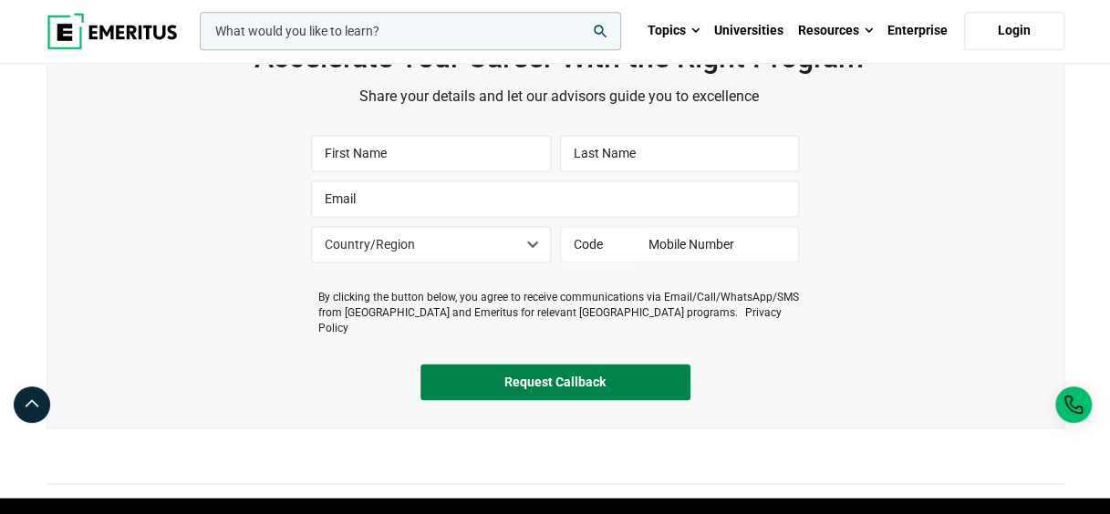
scroll to position [1143, 0]
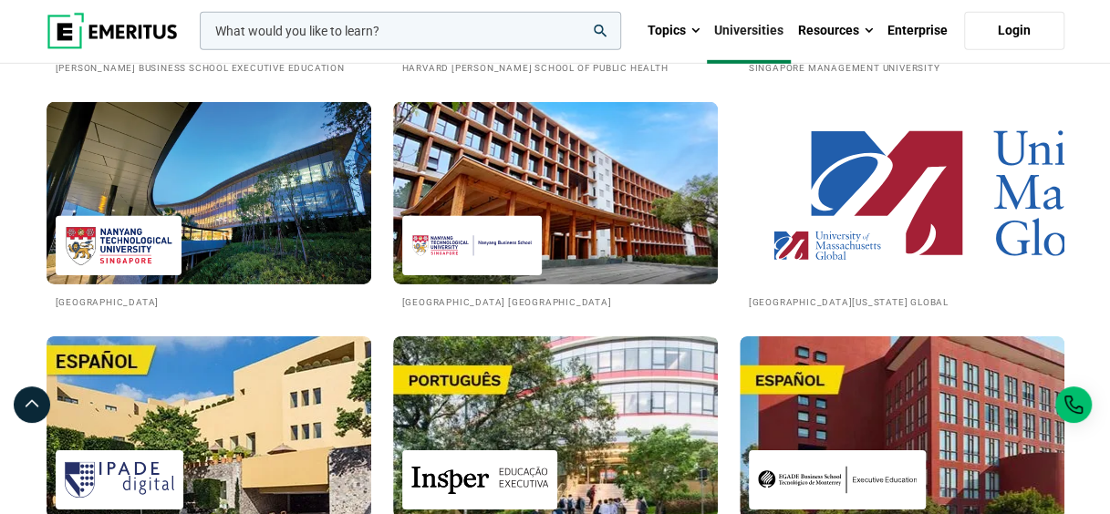
click at [562, 265] on img at bounding box center [555, 193] width 325 height 182
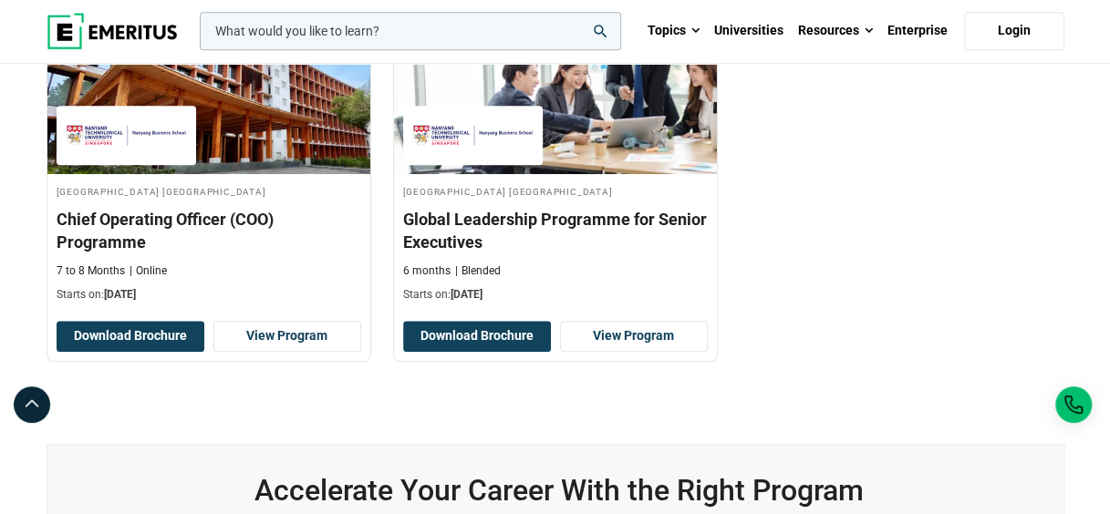
scroll to position [709, 0]
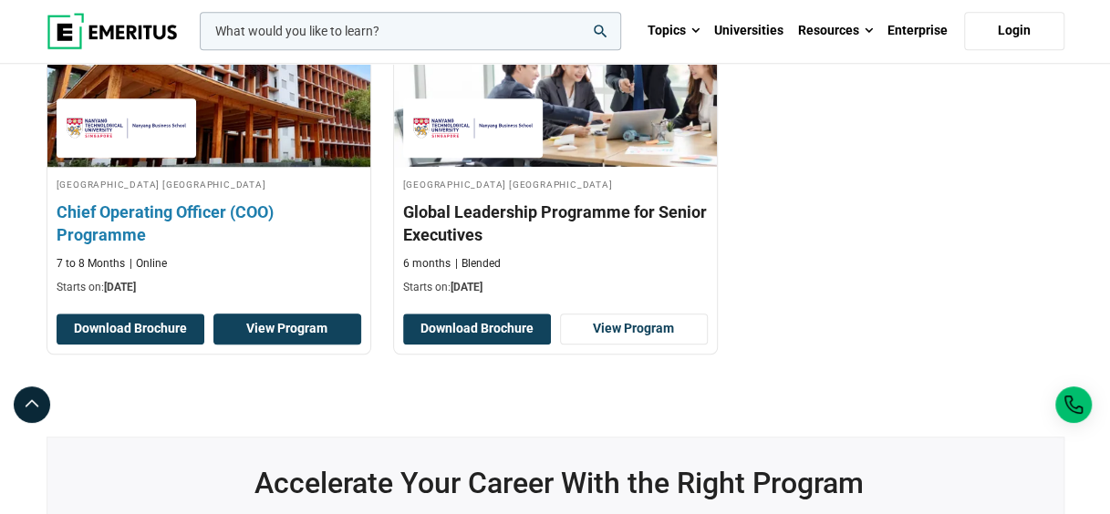
click at [313, 345] on link "View Program" at bounding box center [287, 329] width 148 height 31
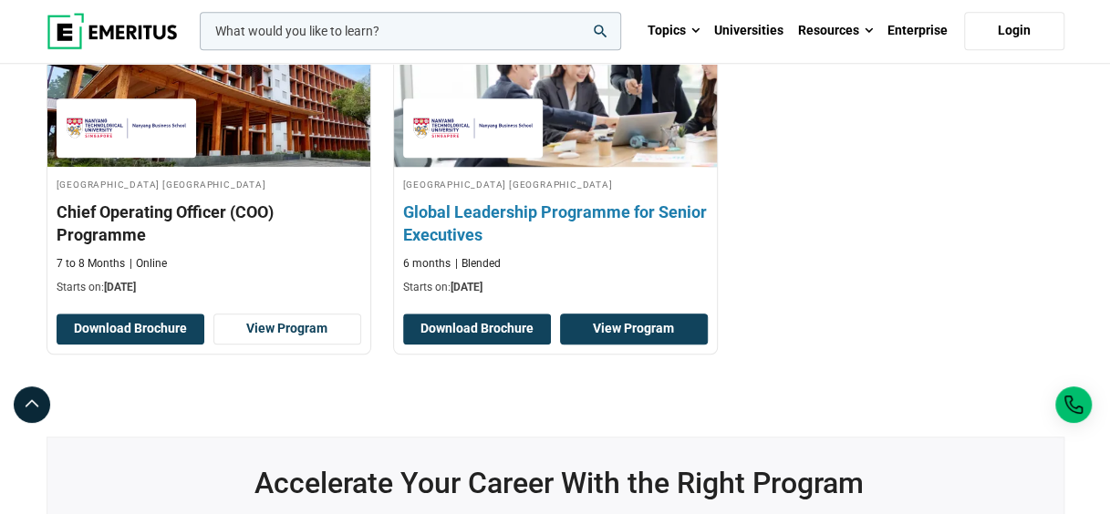
click at [617, 345] on link "View Program" at bounding box center [634, 329] width 148 height 31
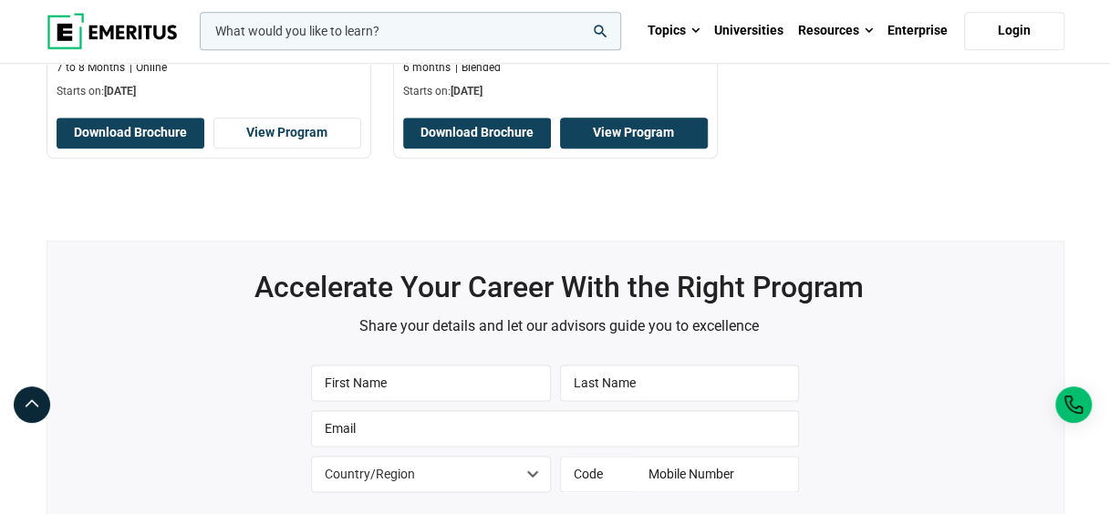
scroll to position [855, 0]
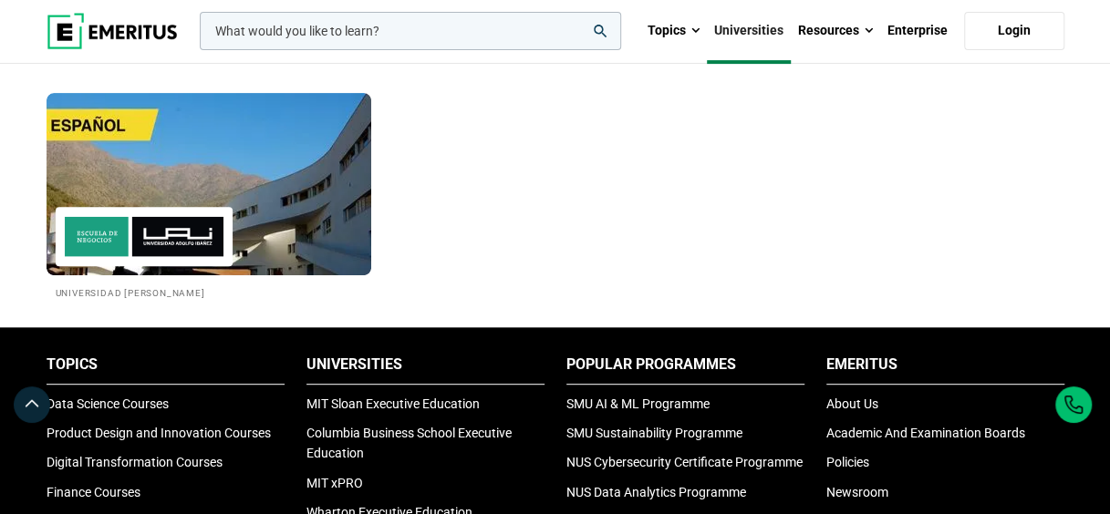
scroll to position [3614, 0]
